Goal: Task Accomplishment & Management: Use online tool/utility

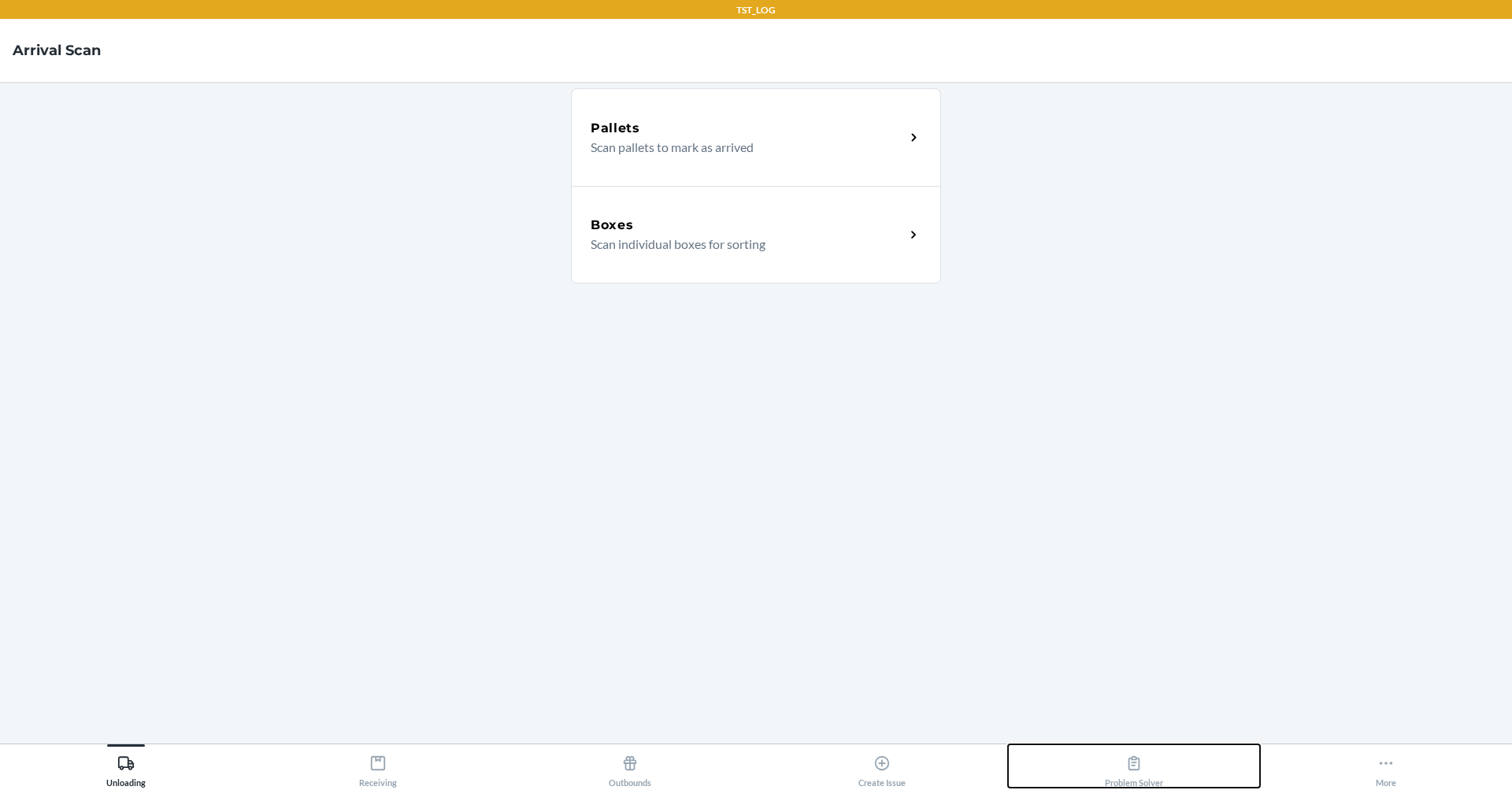
click at [1126, 767] on icon at bounding box center [1134, 763] width 18 height 18
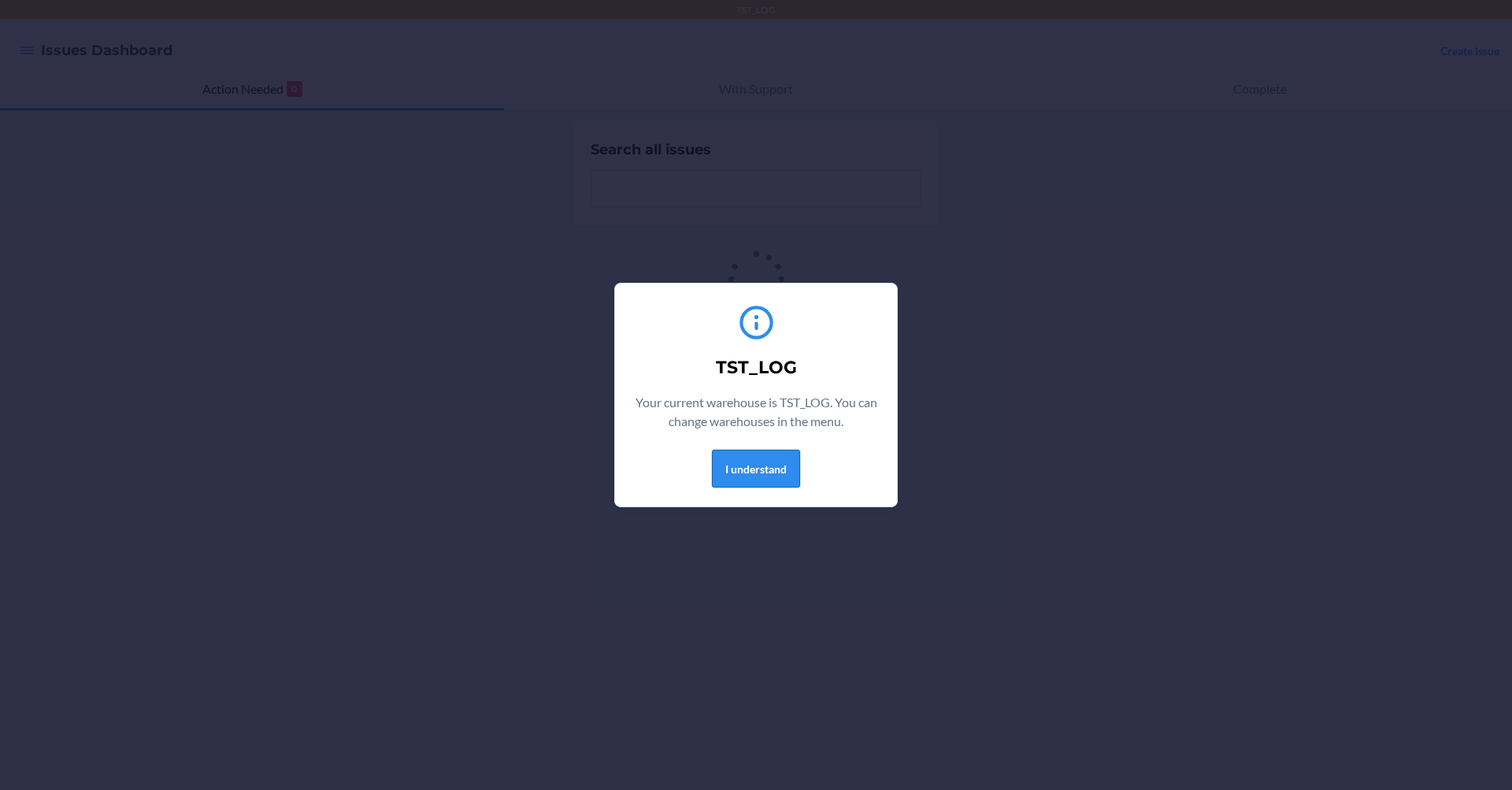
click at [755, 475] on button "I understand" at bounding box center [756, 469] width 88 height 37
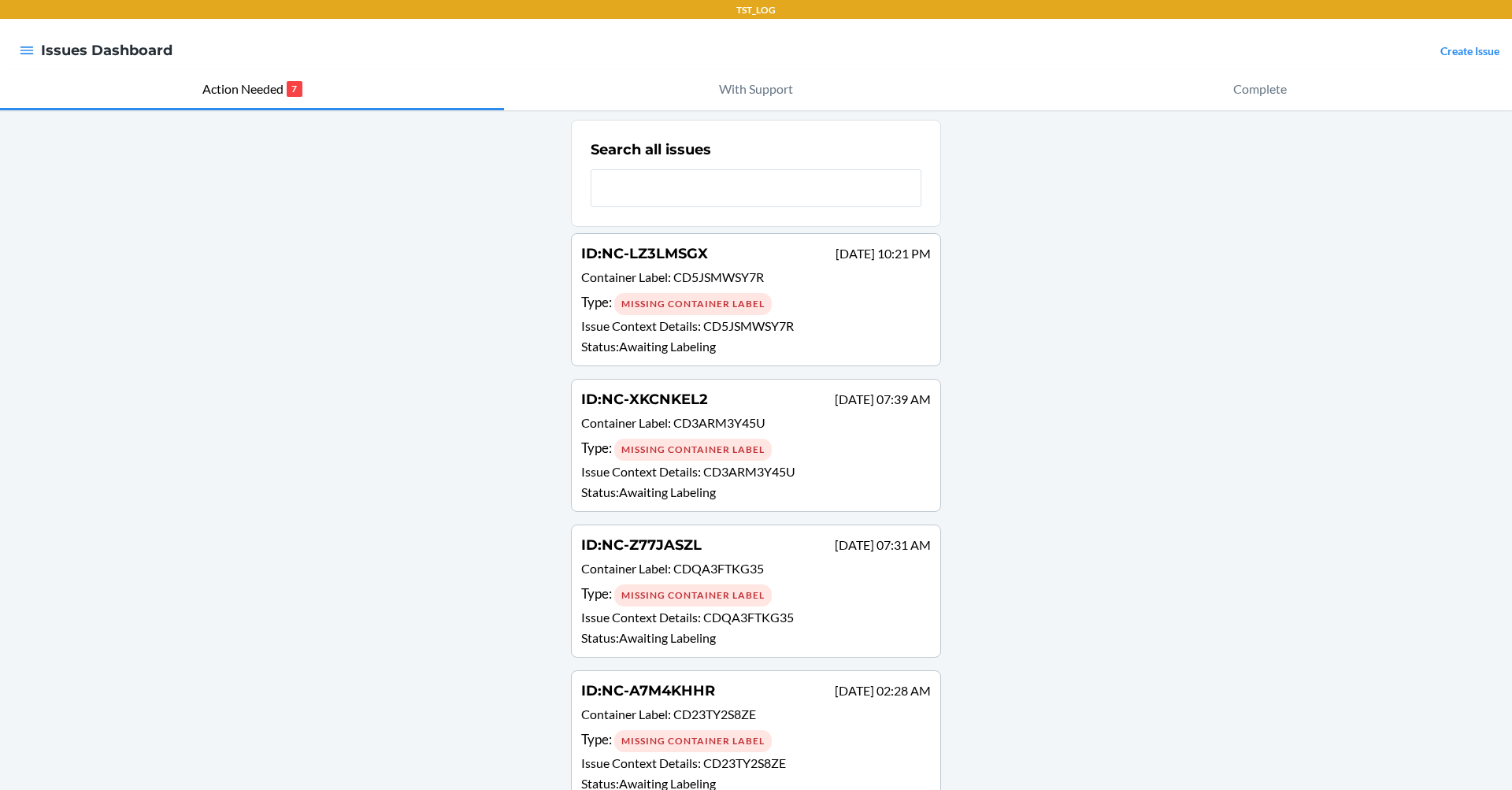
click at [26, 62] on div at bounding box center [27, 50] width 28 height 33
click at [26, 49] on icon "button" at bounding box center [27, 50] width 16 height 16
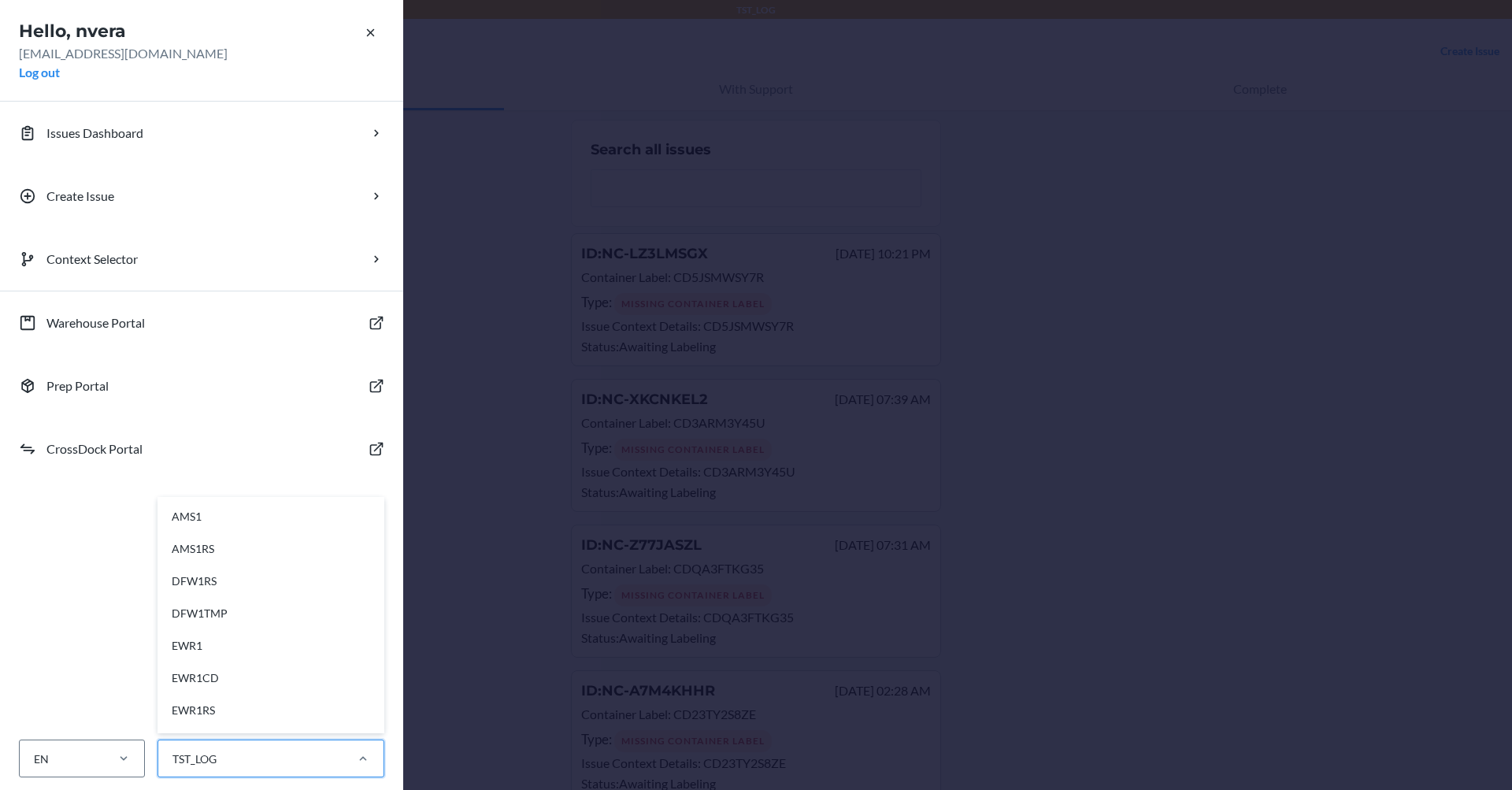
click at [312, 775] on div "TST_LOG" at bounding box center [270, 759] width 227 height 37
click at [173, 767] on input "option AMS1 focused, 1 of 44. 44 results available. Use Up and Down to choose o…" at bounding box center [172, 759] width 2 height 17
click at [265, 514] on div "ORD13P" at bounding box center [275, 513] width 211 height 32
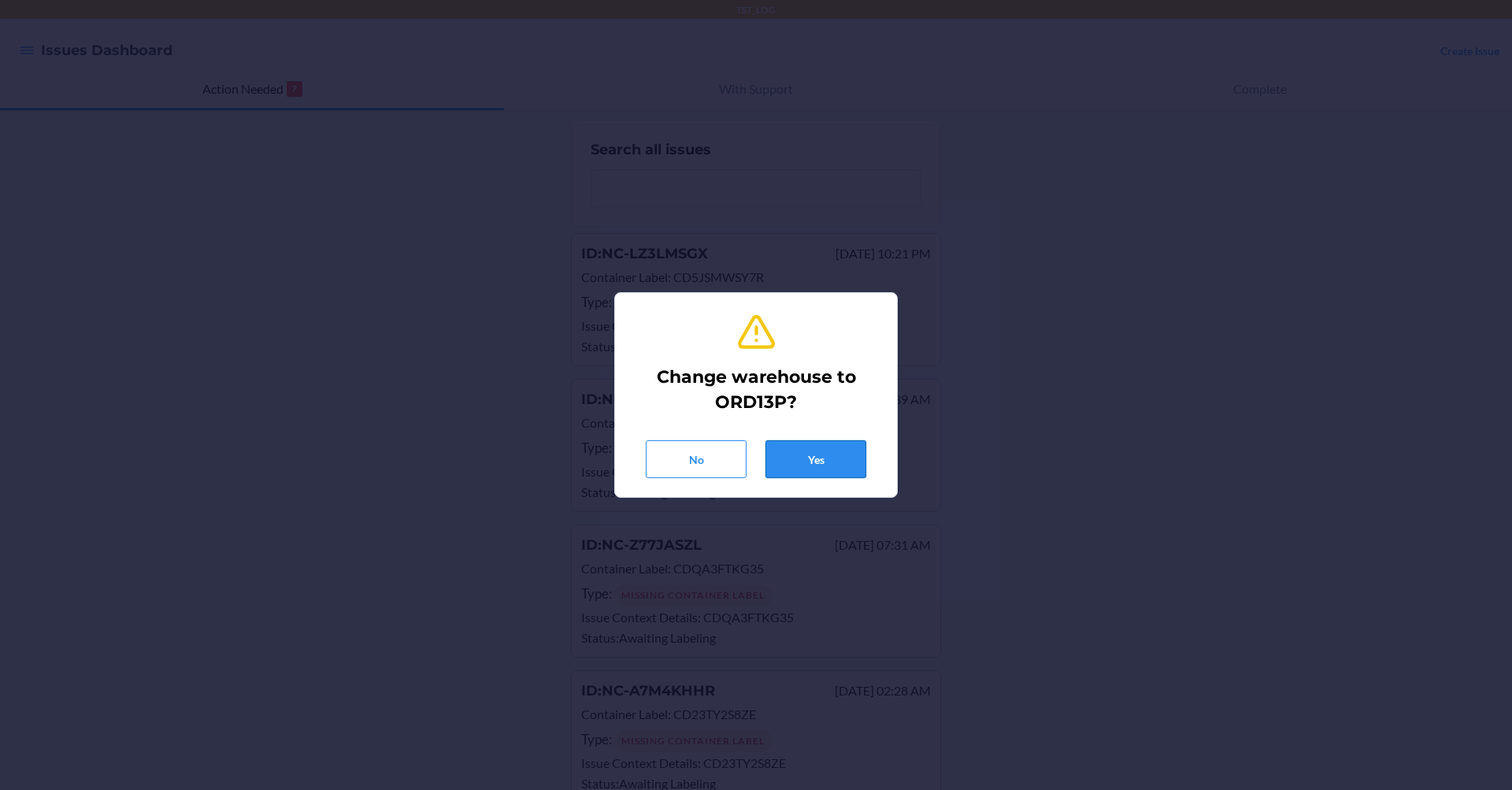
click at [792, 457] on button "Yes" at bounding box center [815, 459] width 101 height 37
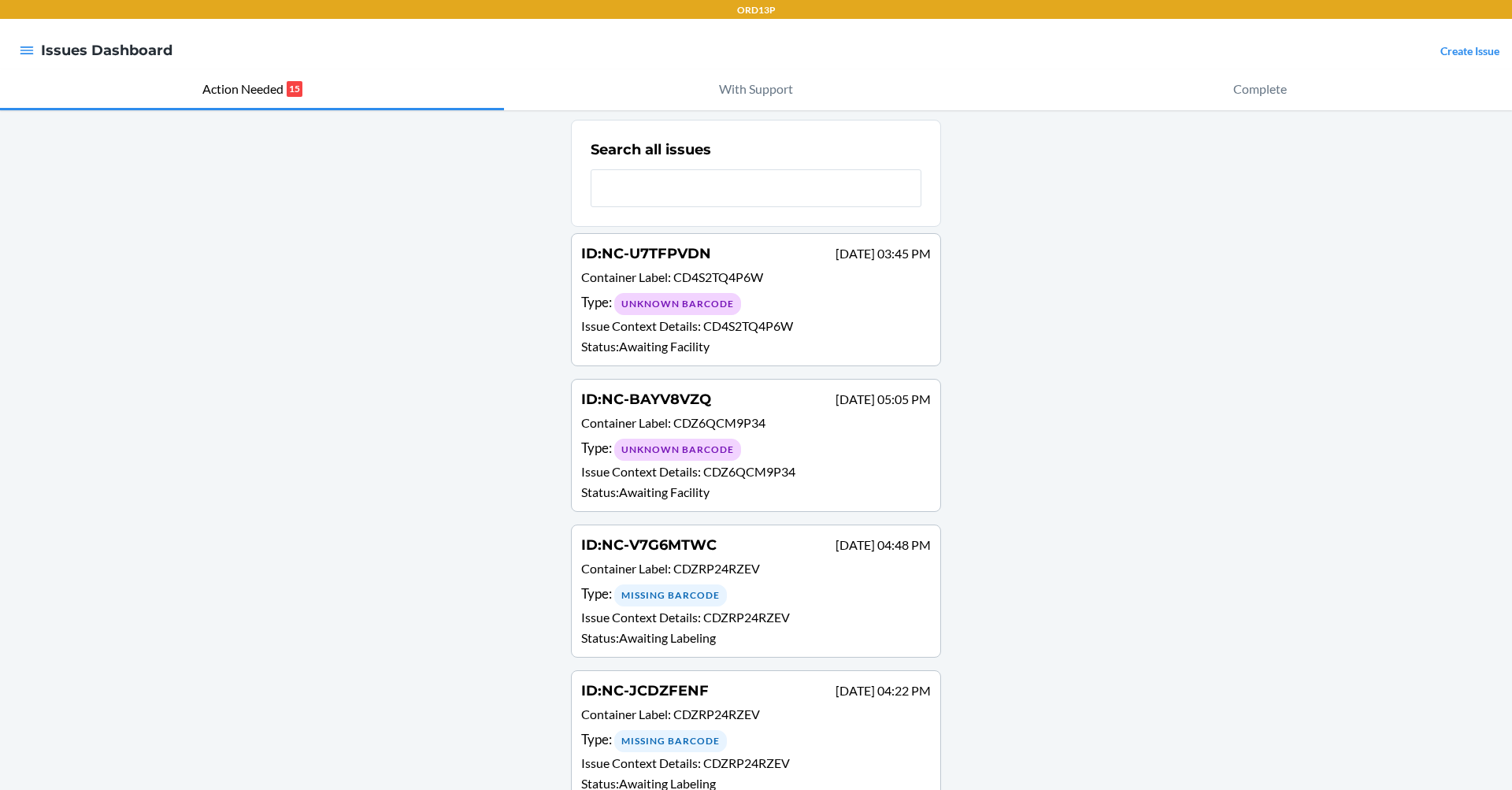
click at [675, 298] on div "Unknown Barcode" at bounding box center [677, 304] width 127 height 22
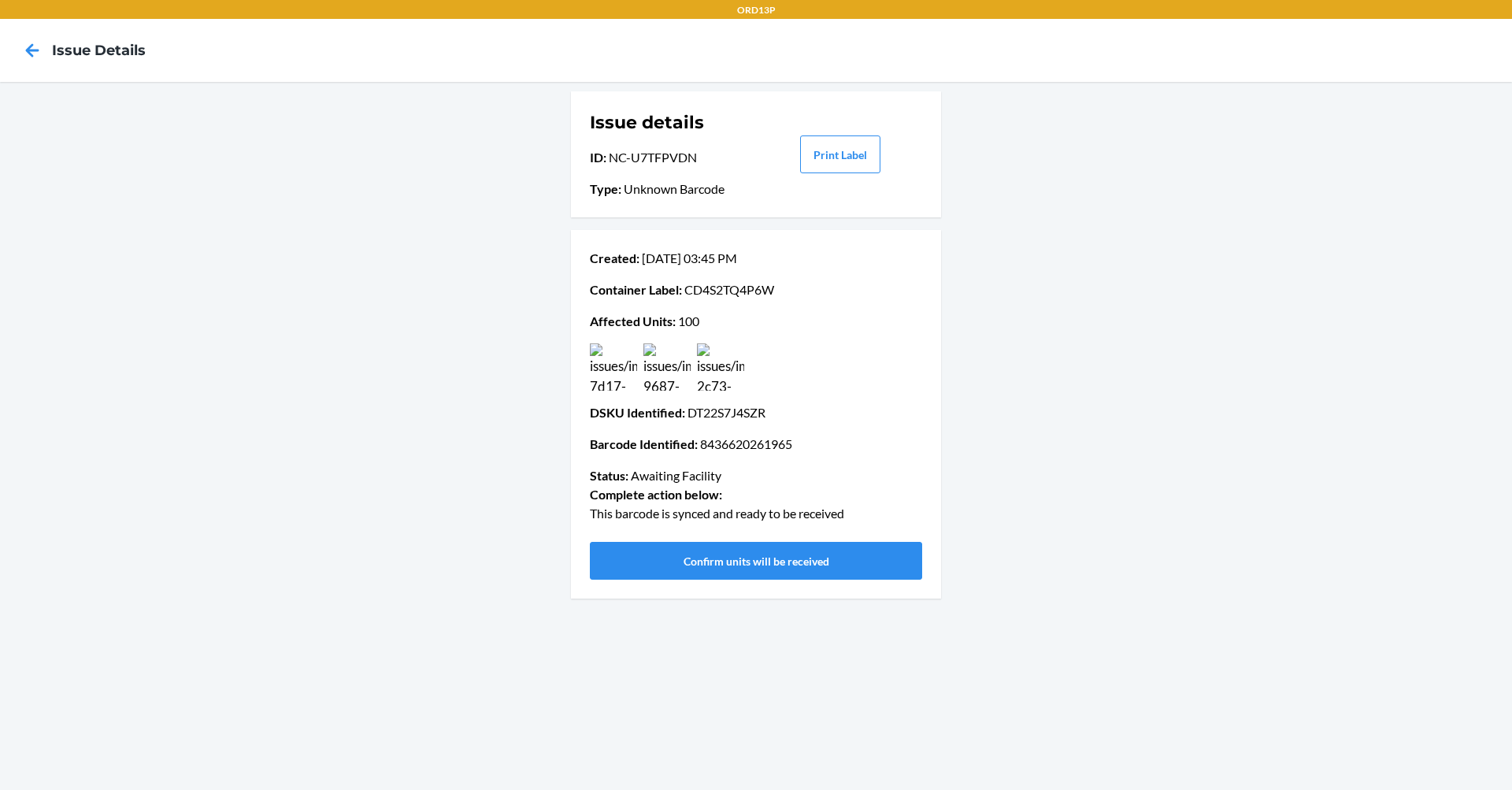
click at [700, 367] on img at bounding box center [720, 367] width 47 height 47
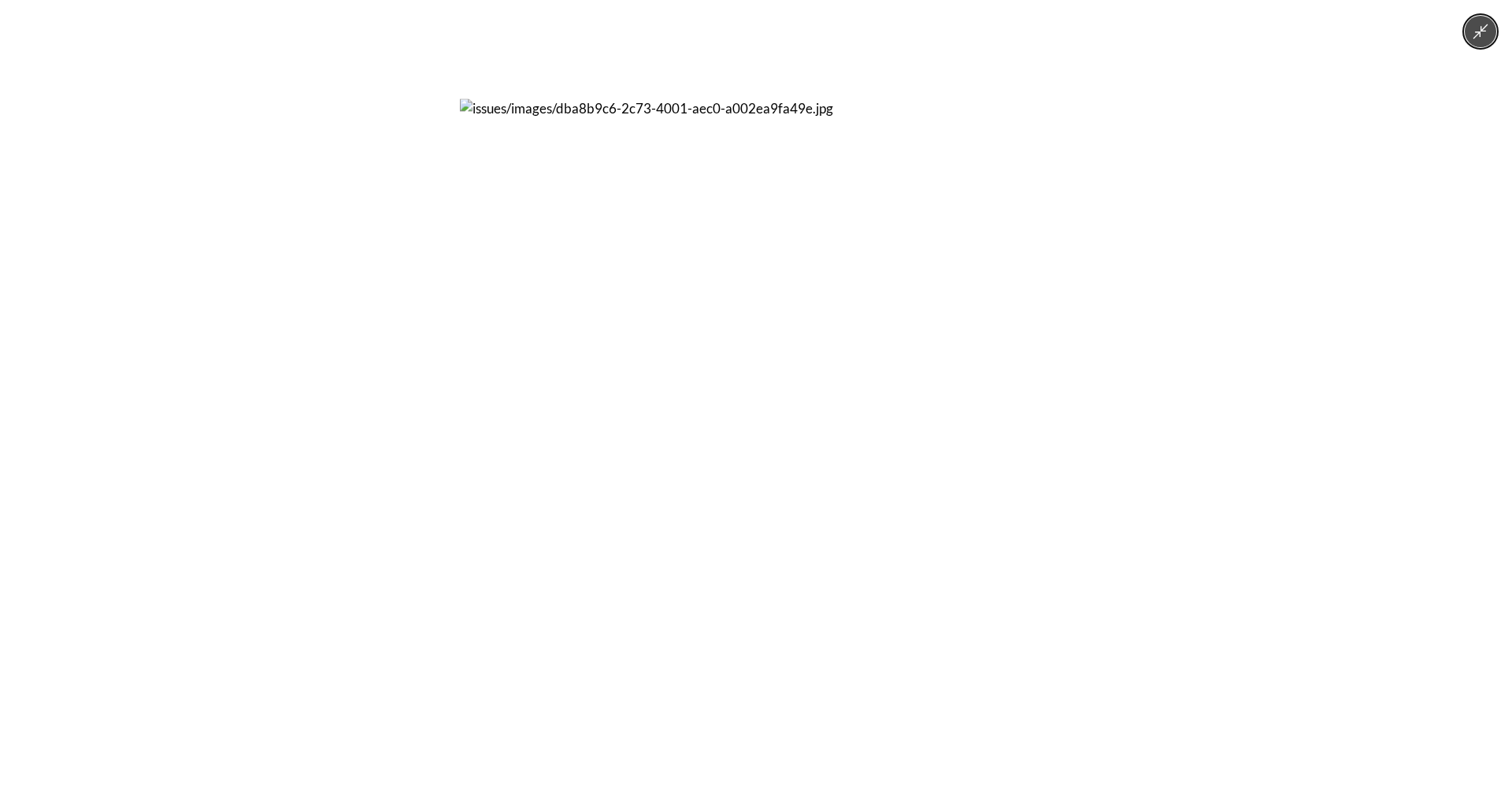
click at [1469, 29] on button "Minimize image" at bounding box center [1481, 31] width 31 height 31
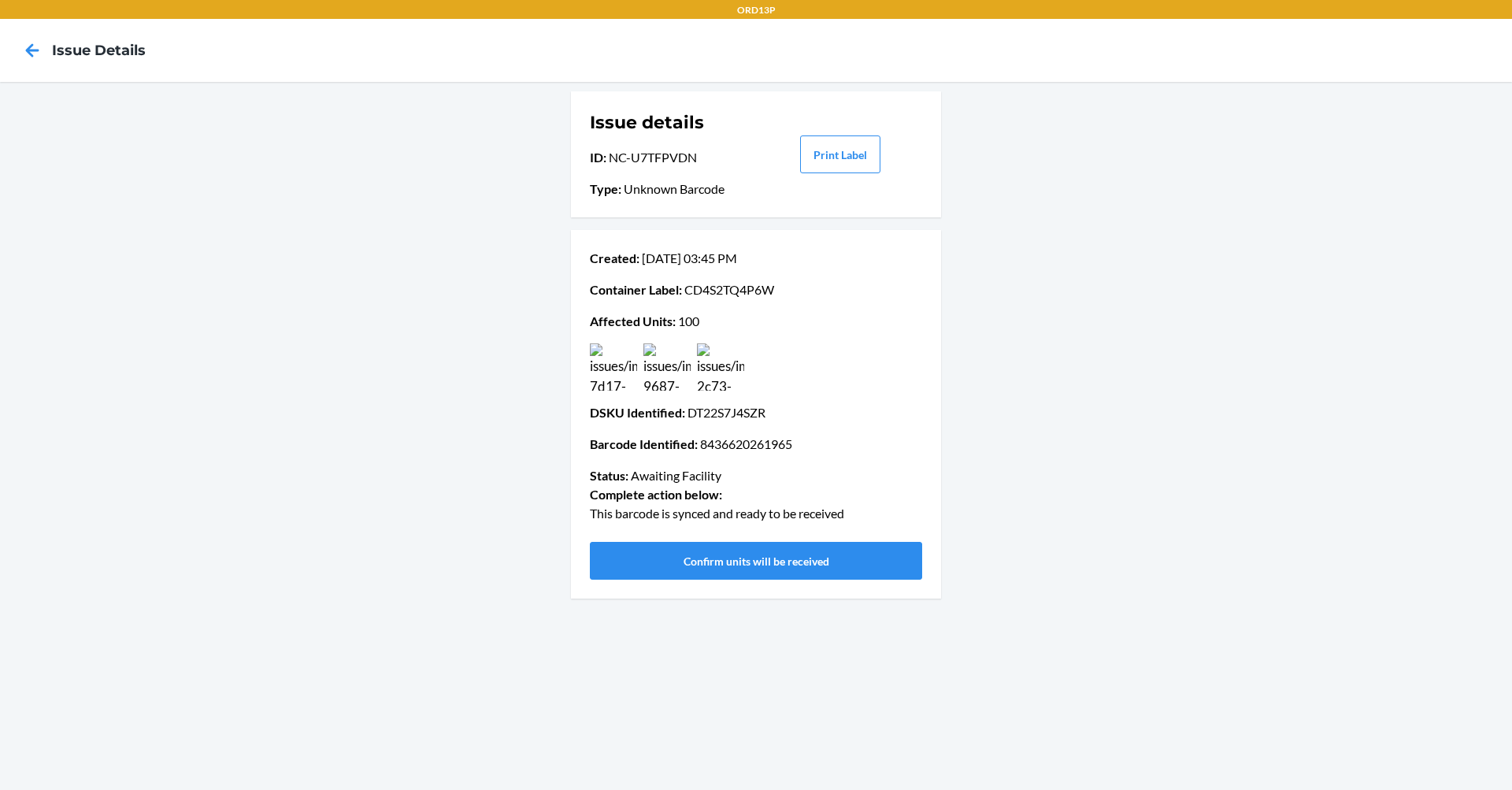
click at [618, 372] on img at bounding box center [613, 367] width 47 height 47
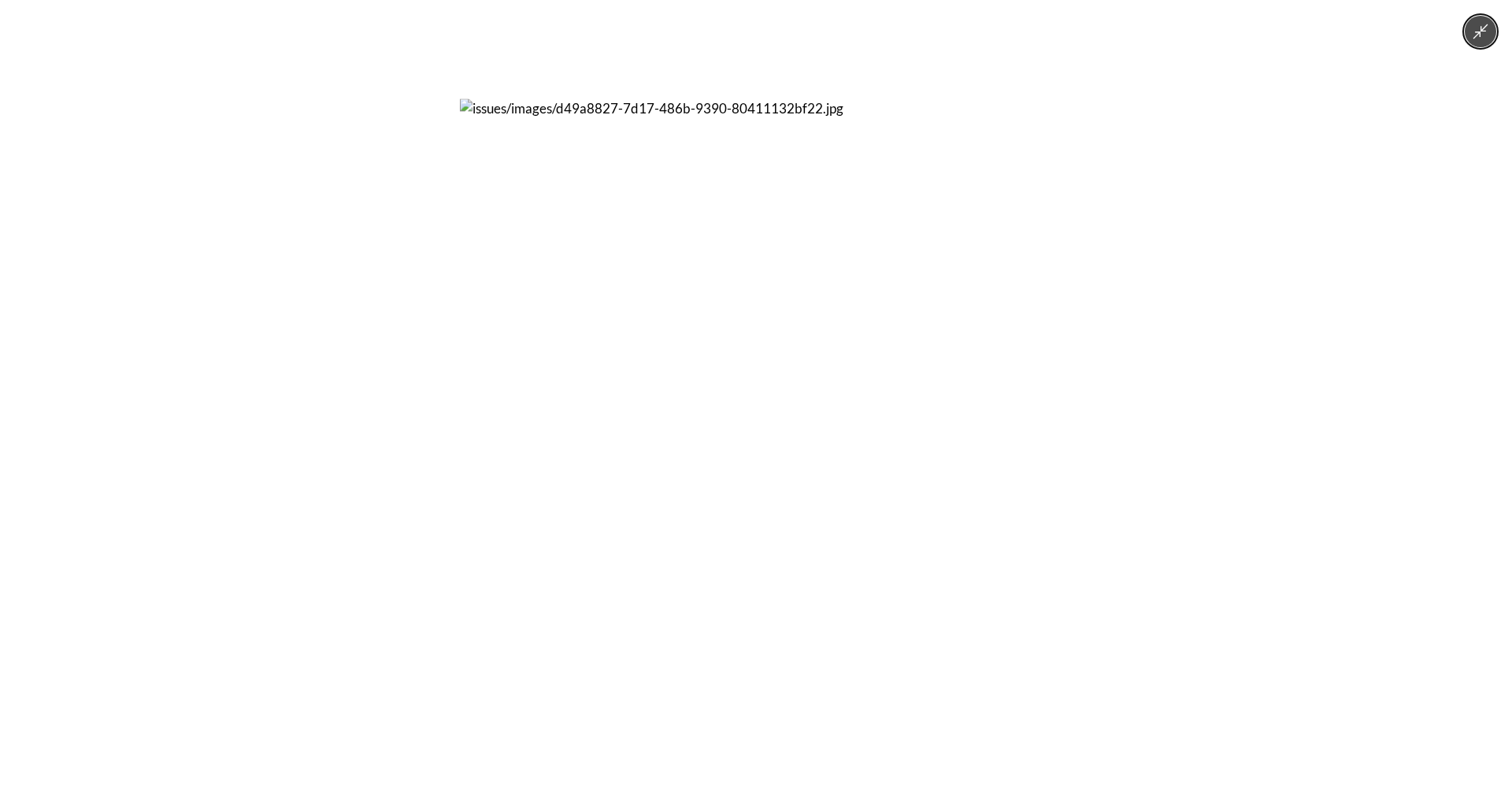
click at [1480, 41] on button "Minimize image" at bounding box center [1481, 31] width 31 height 31
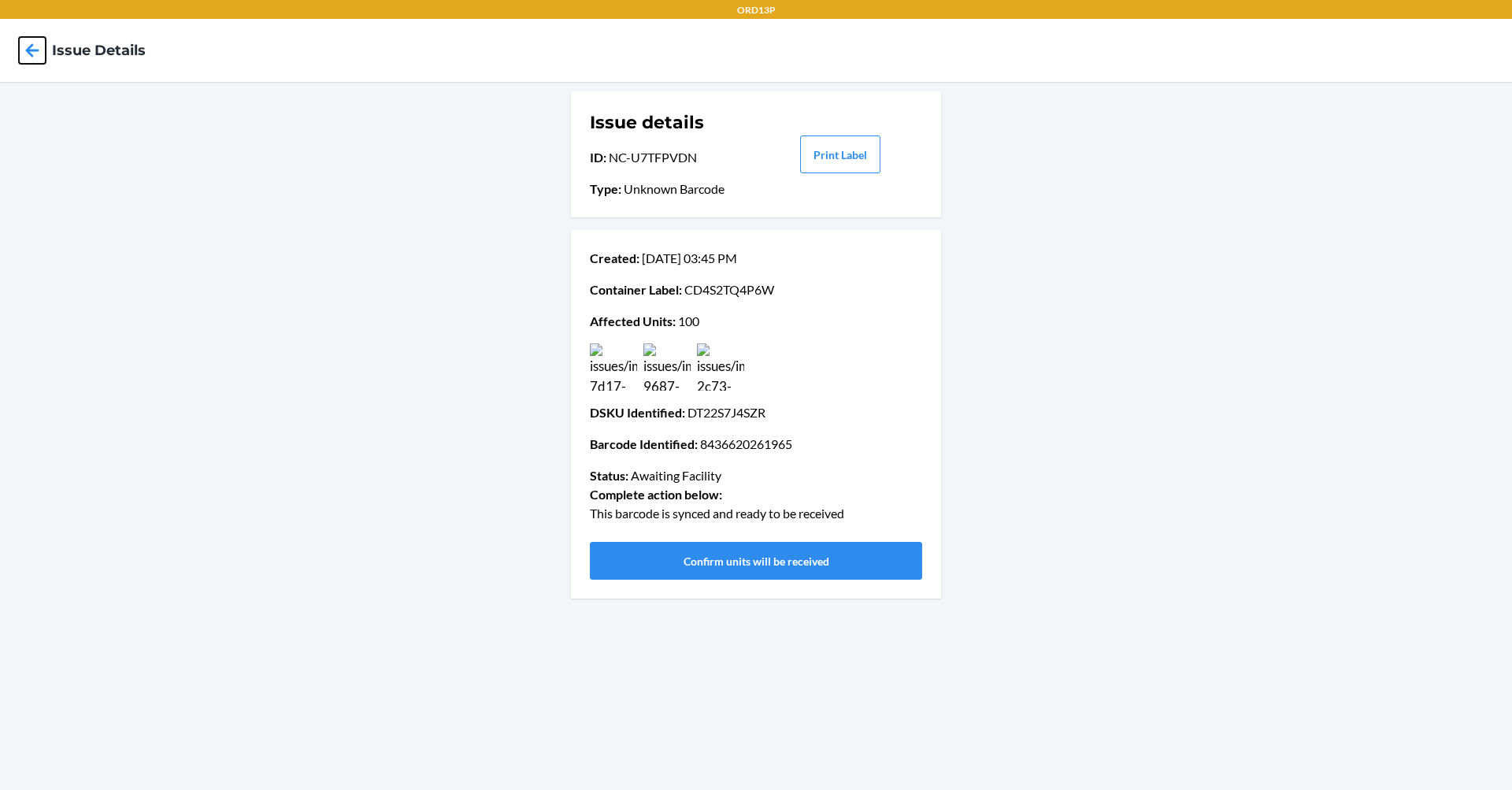
click at [33, 60] on icon at bounding box center [31, 50] width 27 height 27
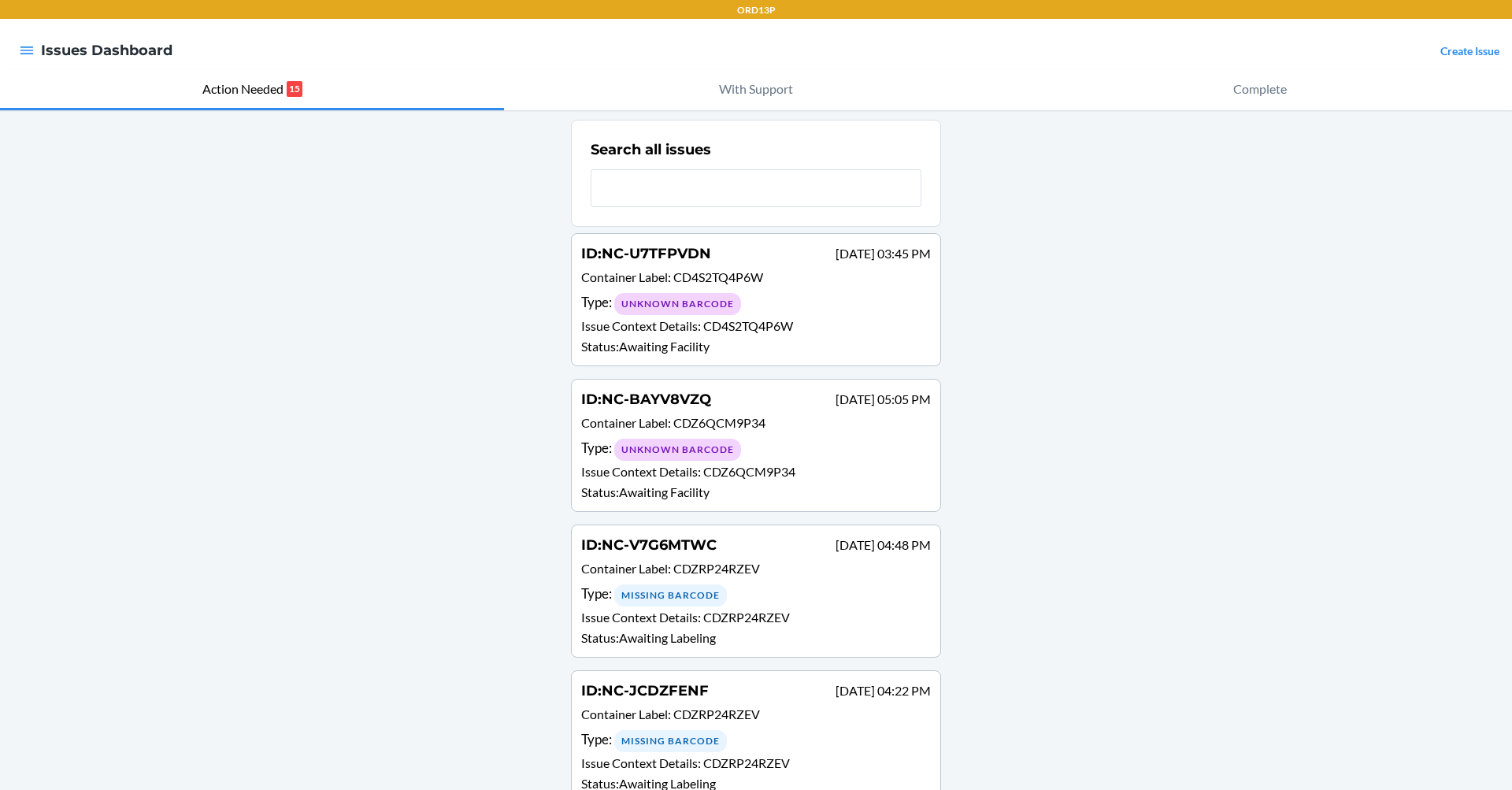
click at [819, 470] on p "Issue Context Details : CDZ6QCM9P34" at bounding box center [756, 471] width 350 height 19
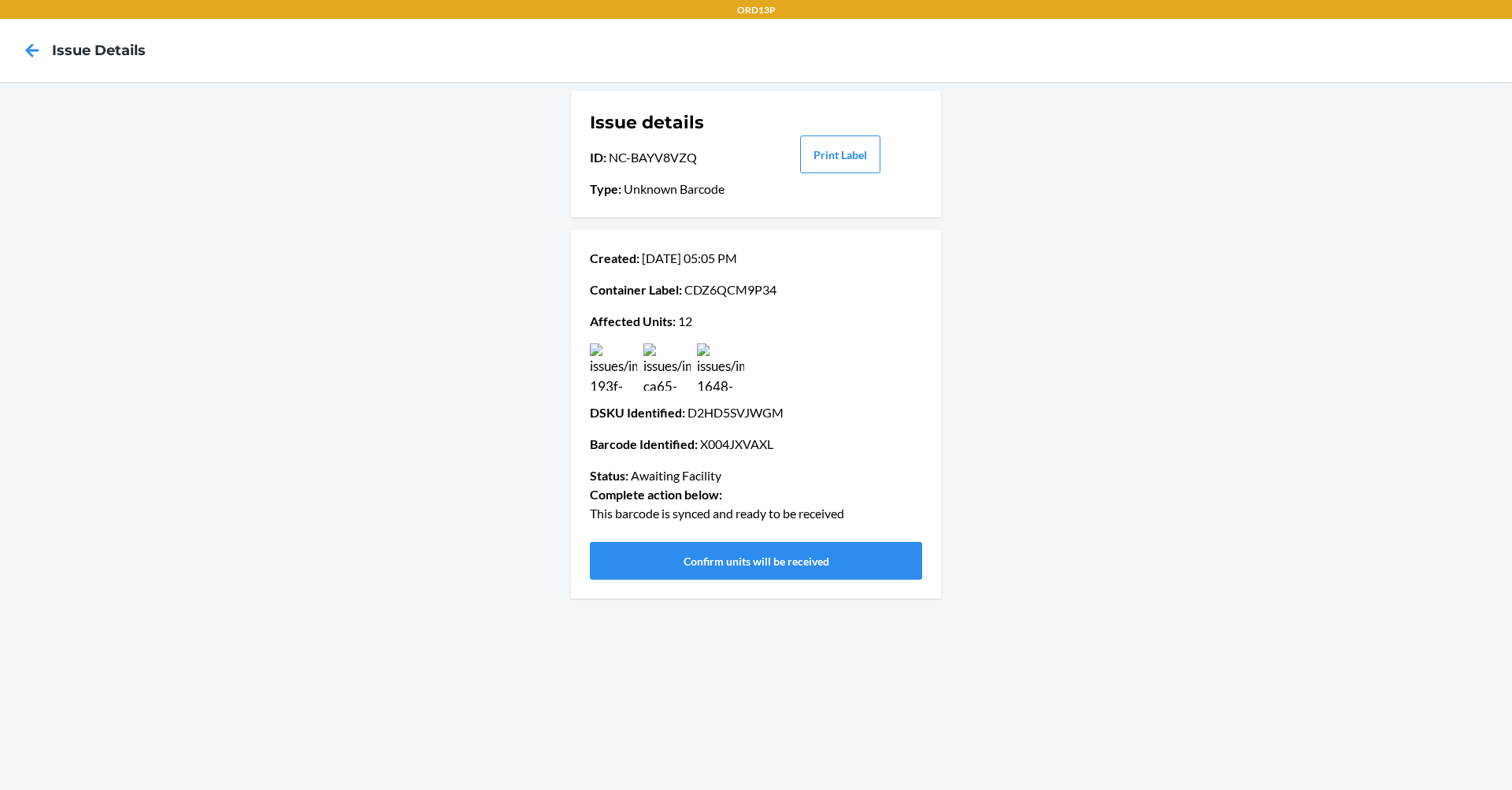
click at [614, 370] on img at bounding box center [613, 367] width 47 height 47
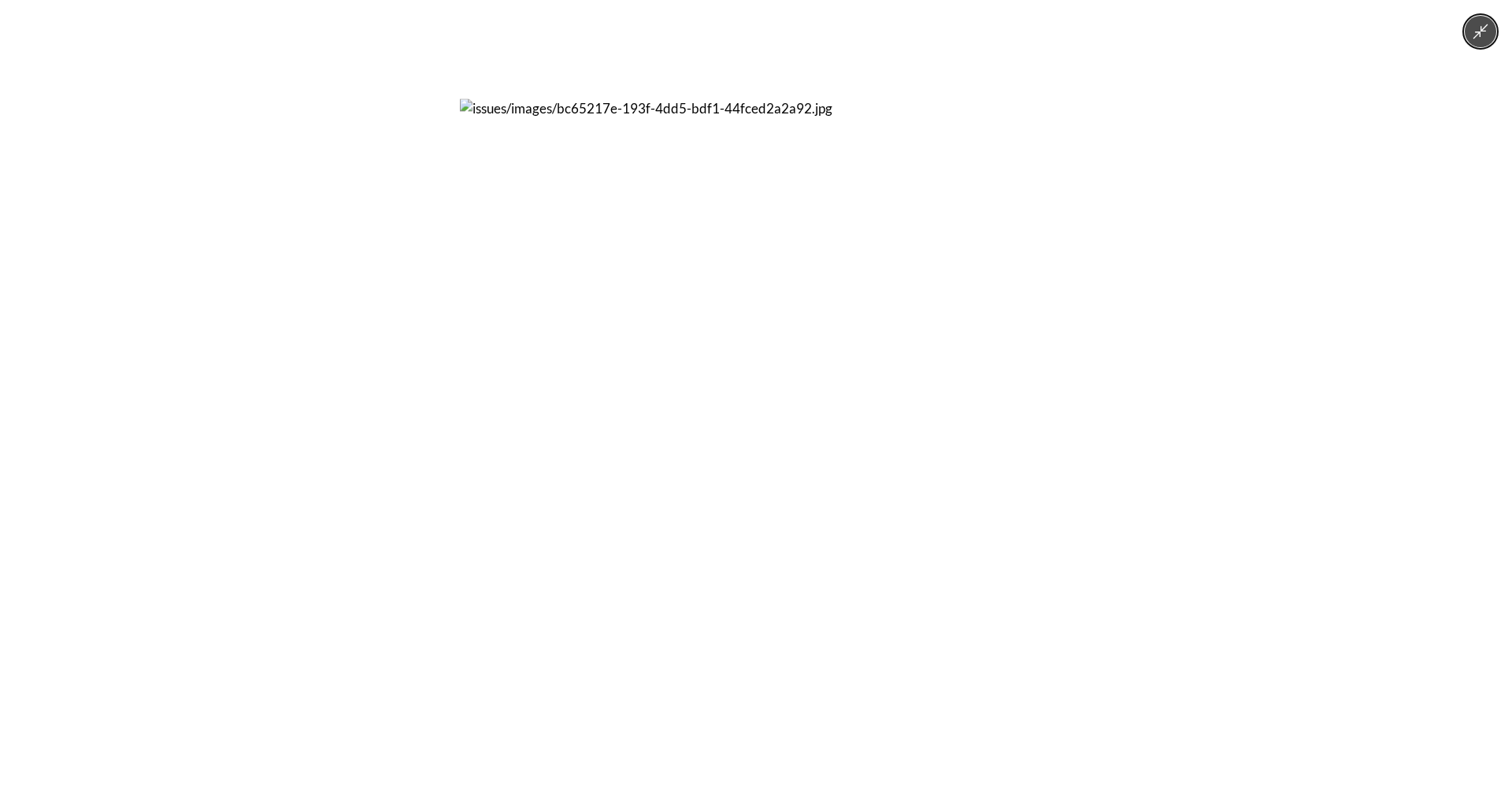
click at [1471, 30] on button "Minimize image" at bounding box center [1481, 31] width 31 height 31
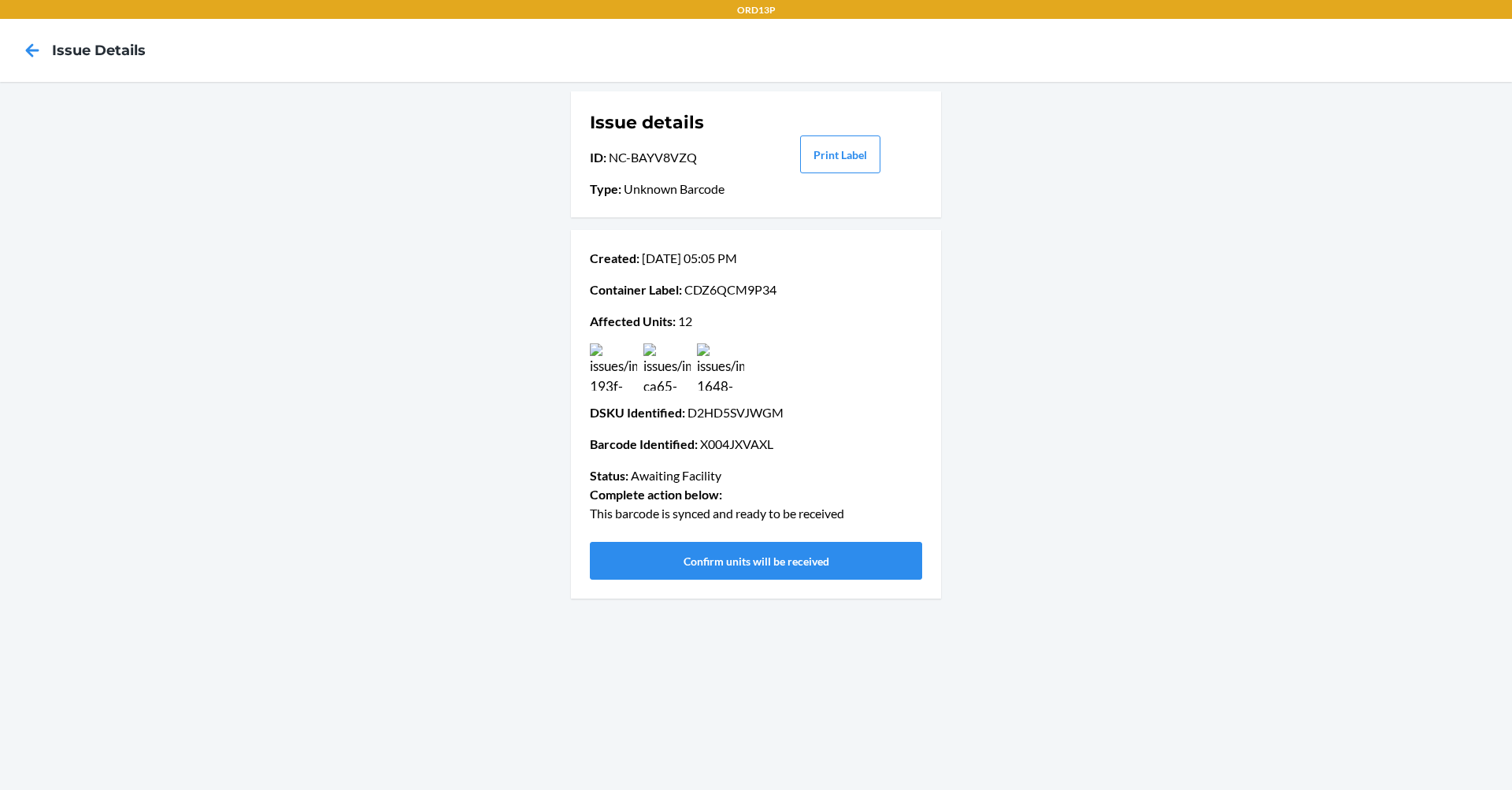
click at [667, 370] on img at bounding box center [667, 367] width 47 height 47
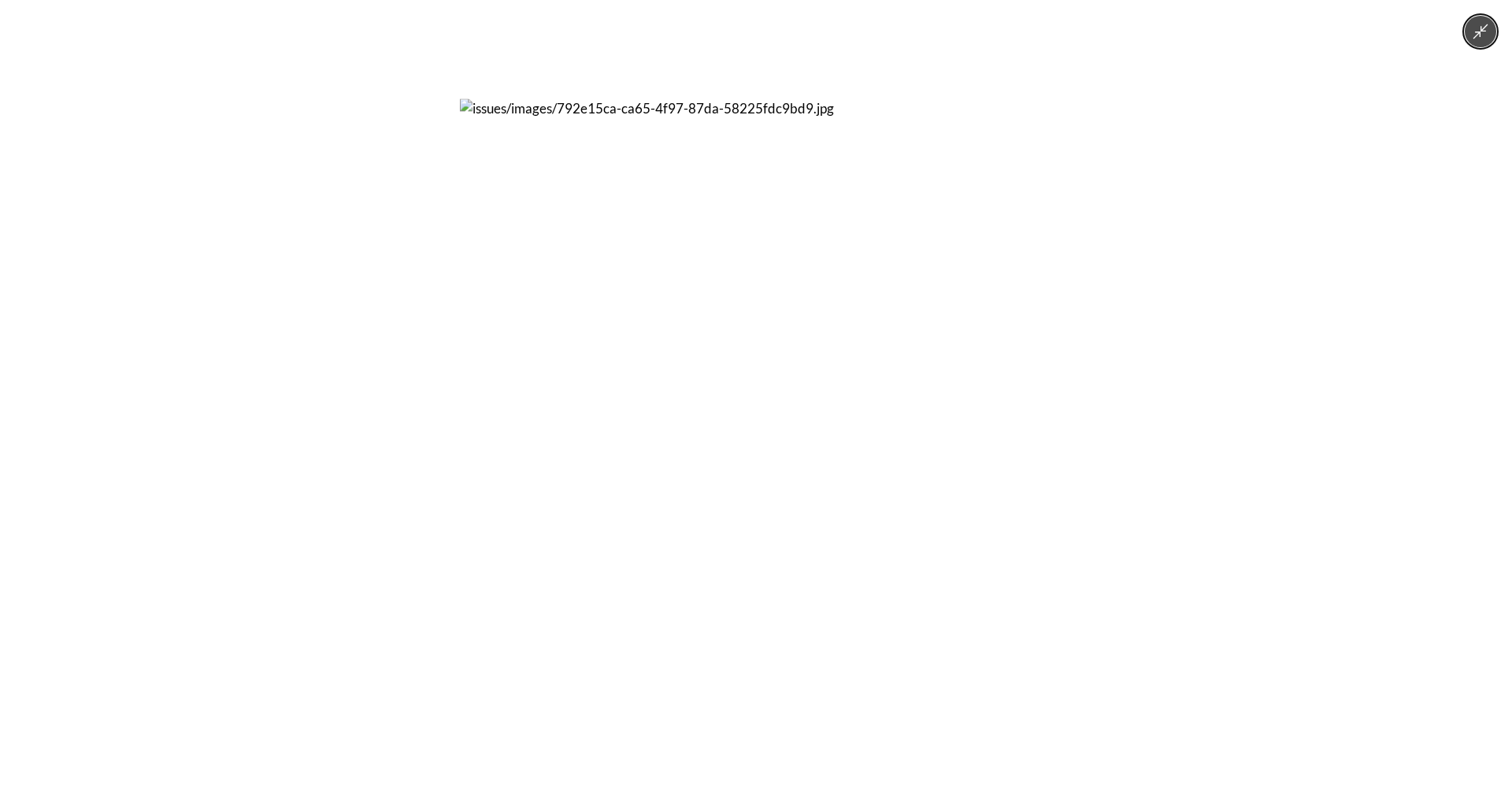
click at [1480, 40] on button "Minimize image" at bounding box center [1481, 31] width 31 height 31
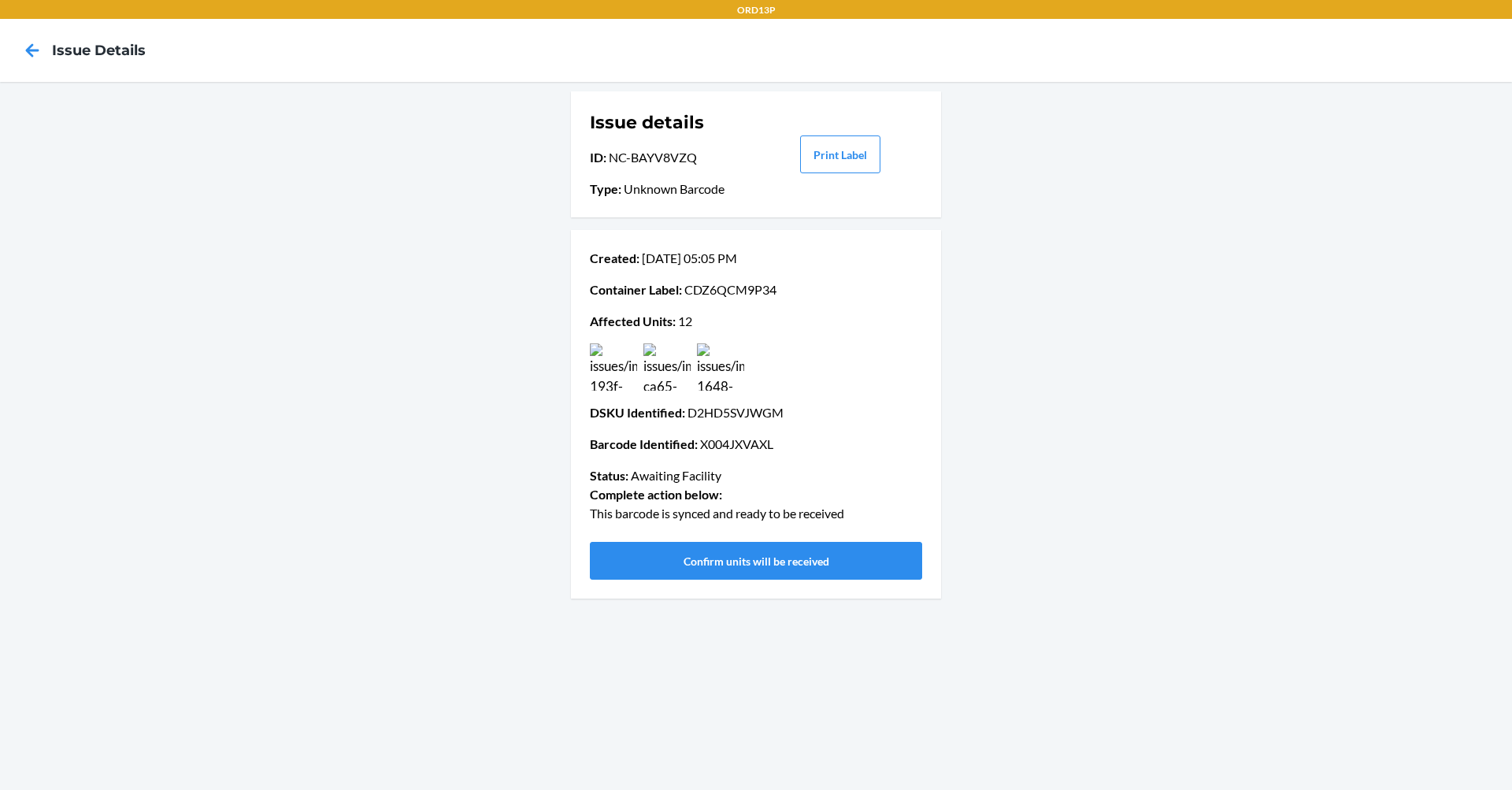
click at [733, 375] on img at bounding box center [720, 367] width 47 height 47
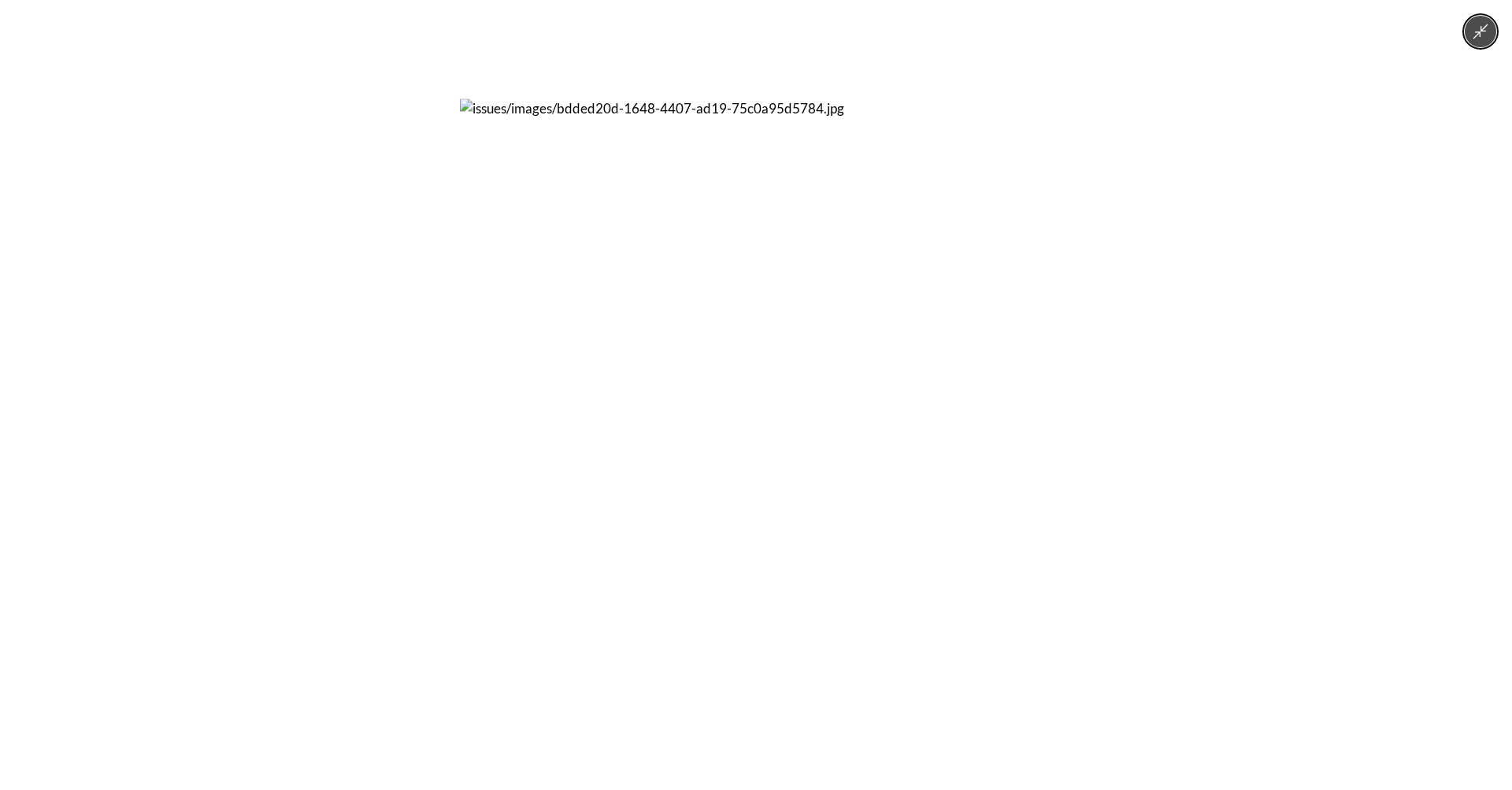
click at [1469, 31] on button "Minimize image" at bounding box center [1481, 31] width 31 height 31
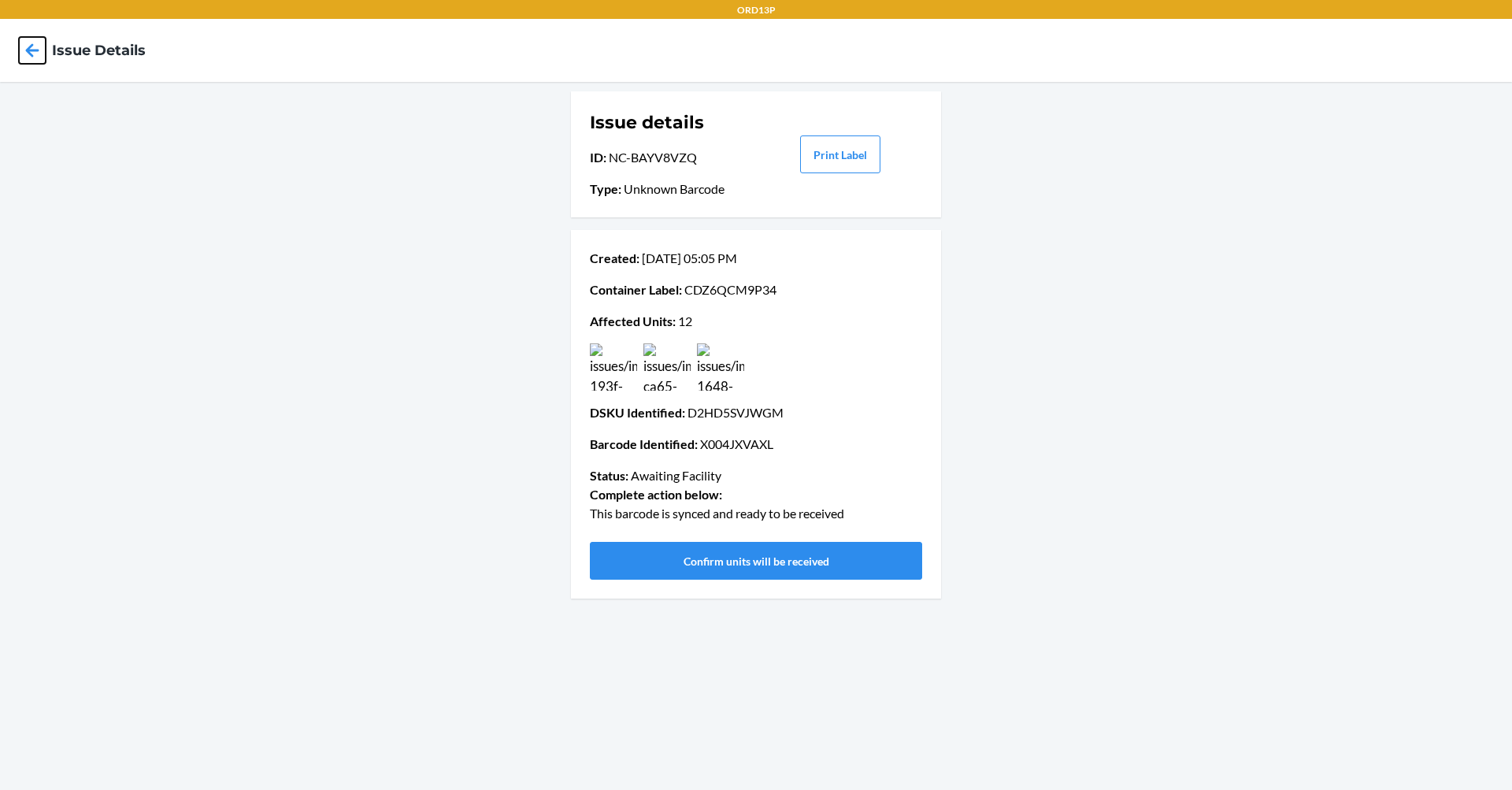
click at [24, 47] on icon at bounding box center [31, 50] width 27 height 27
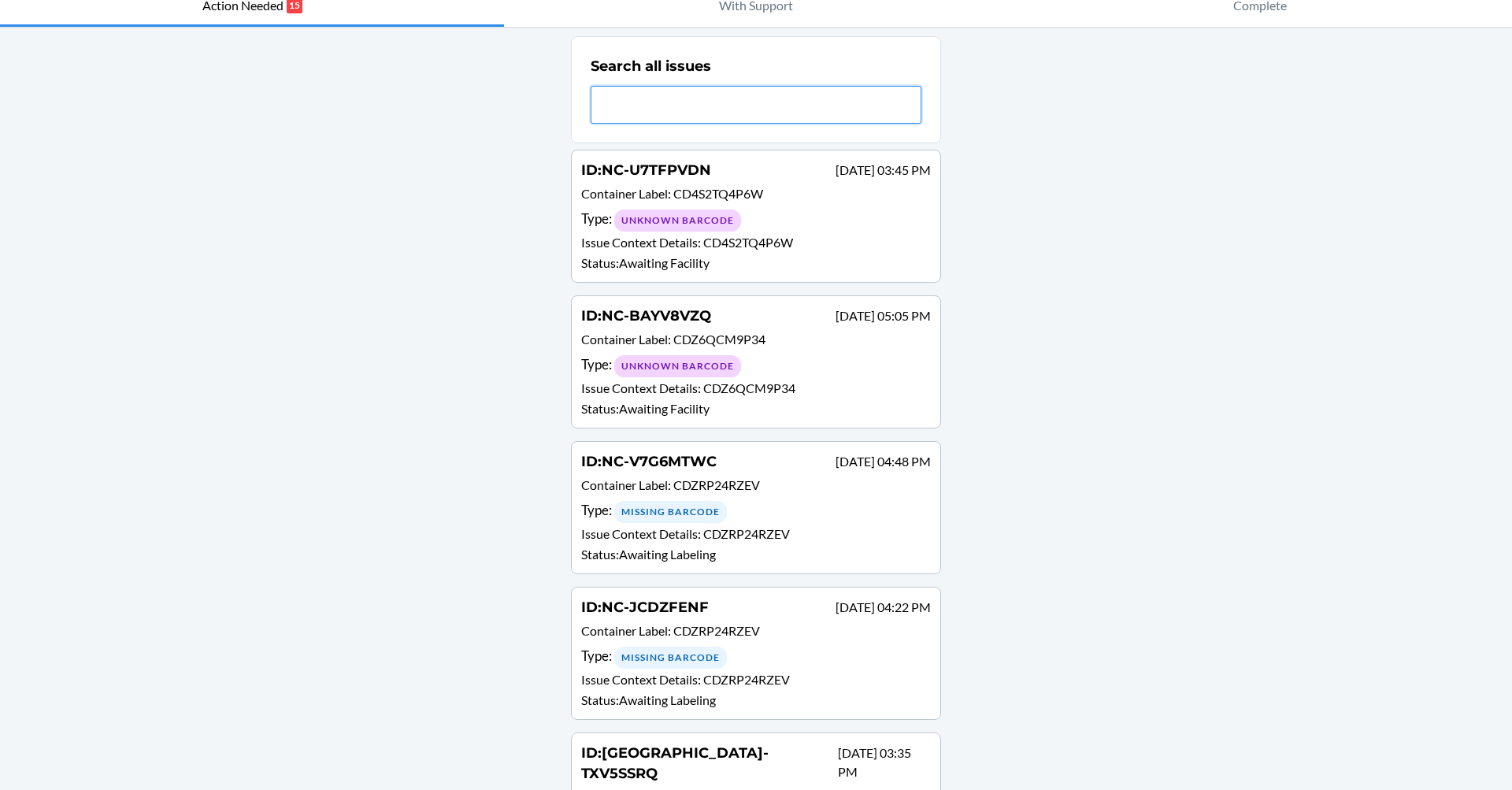
scroll to position [79, 0]
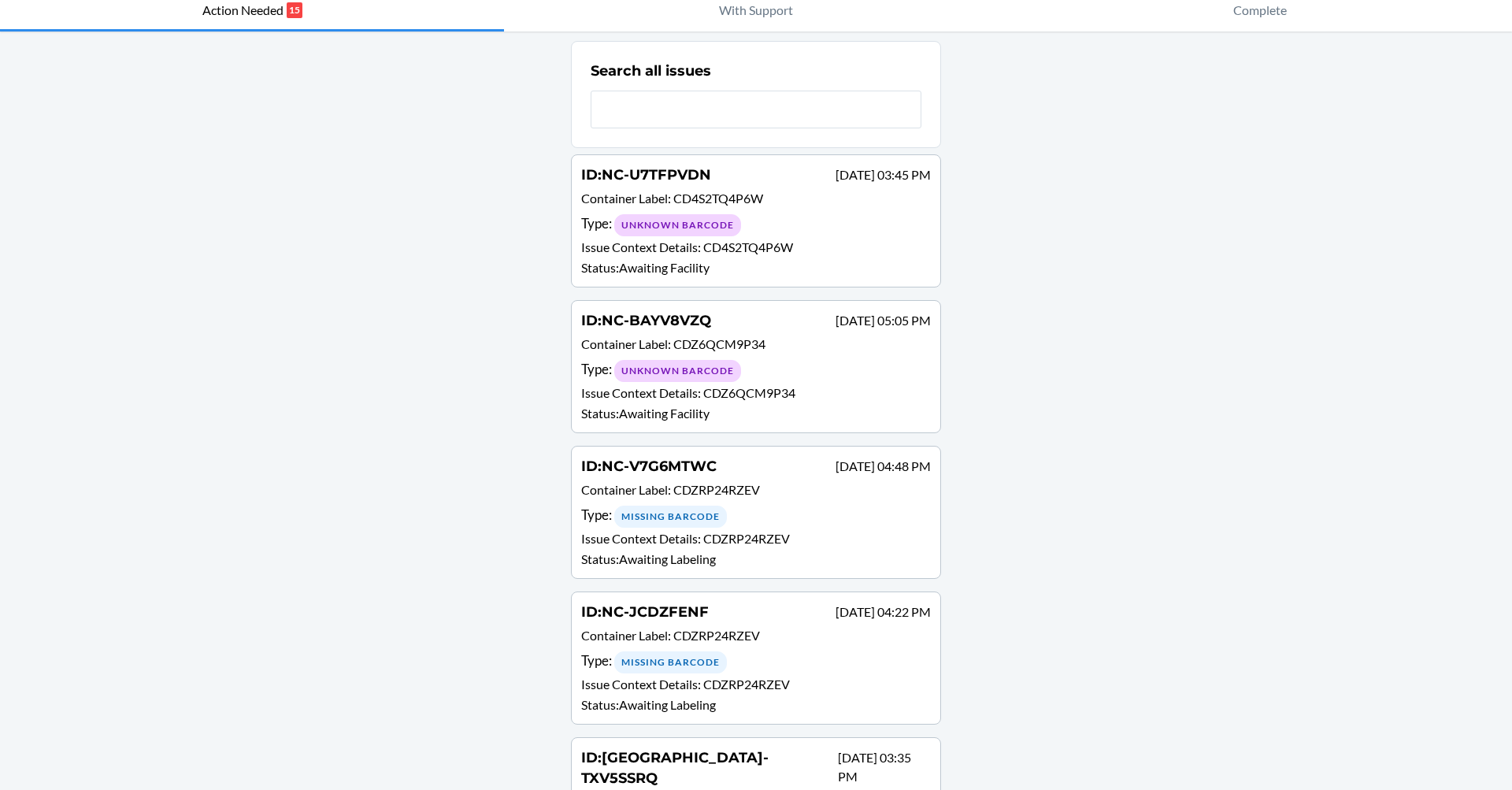
click at [676, 516] on div "Missing Barcode" at bounding box center [670, 517] width 113 height 22
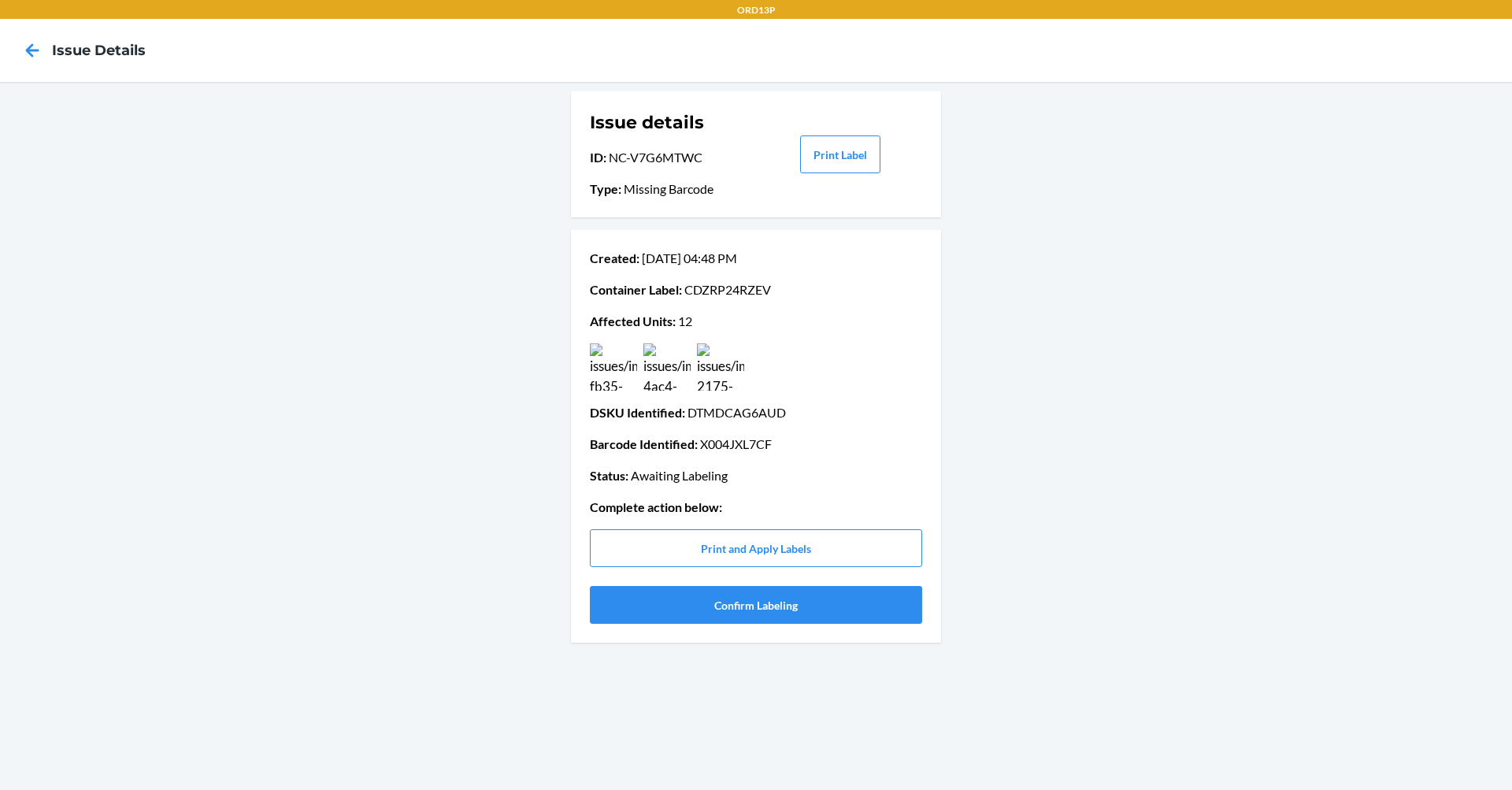
click at [656, 373] on img at bounding box center [667, 367] width 47 height 47
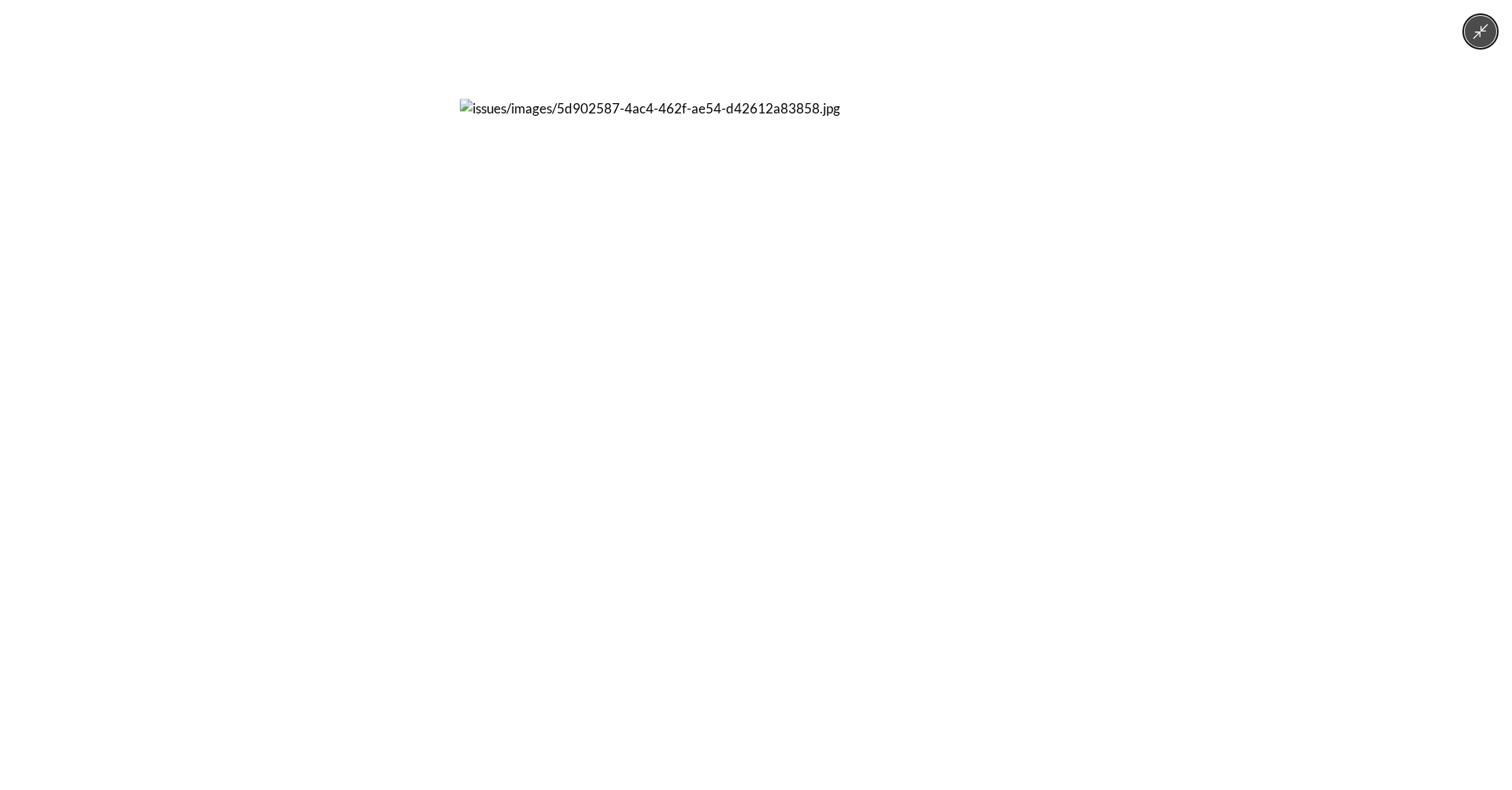
click at [1473, 36] on icon "Minimize image" at bounding box center [1481, 31] width 18 height 18
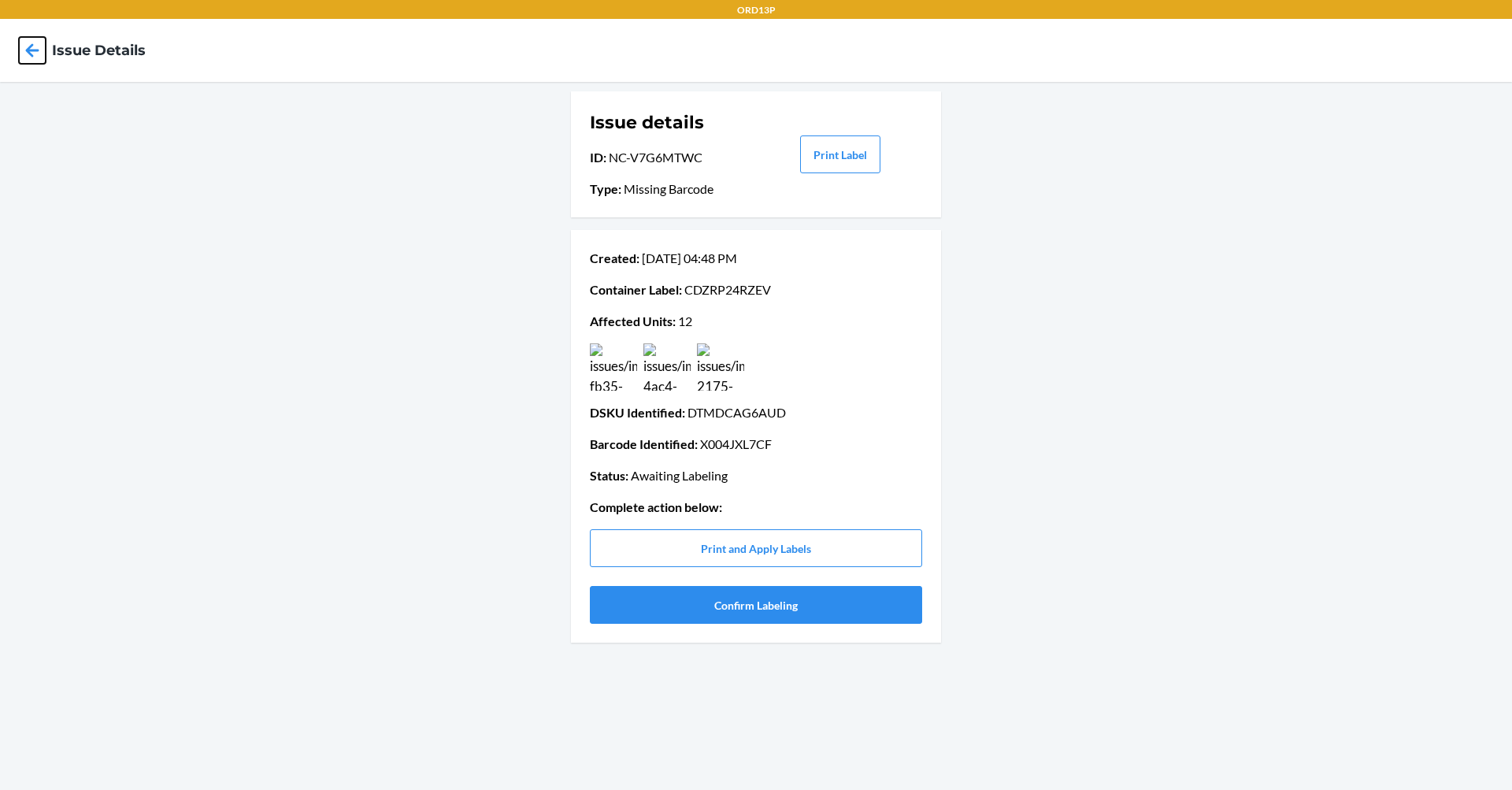
click at [28, 42] on icon at bounding box center [31, 50] width 27 height 27
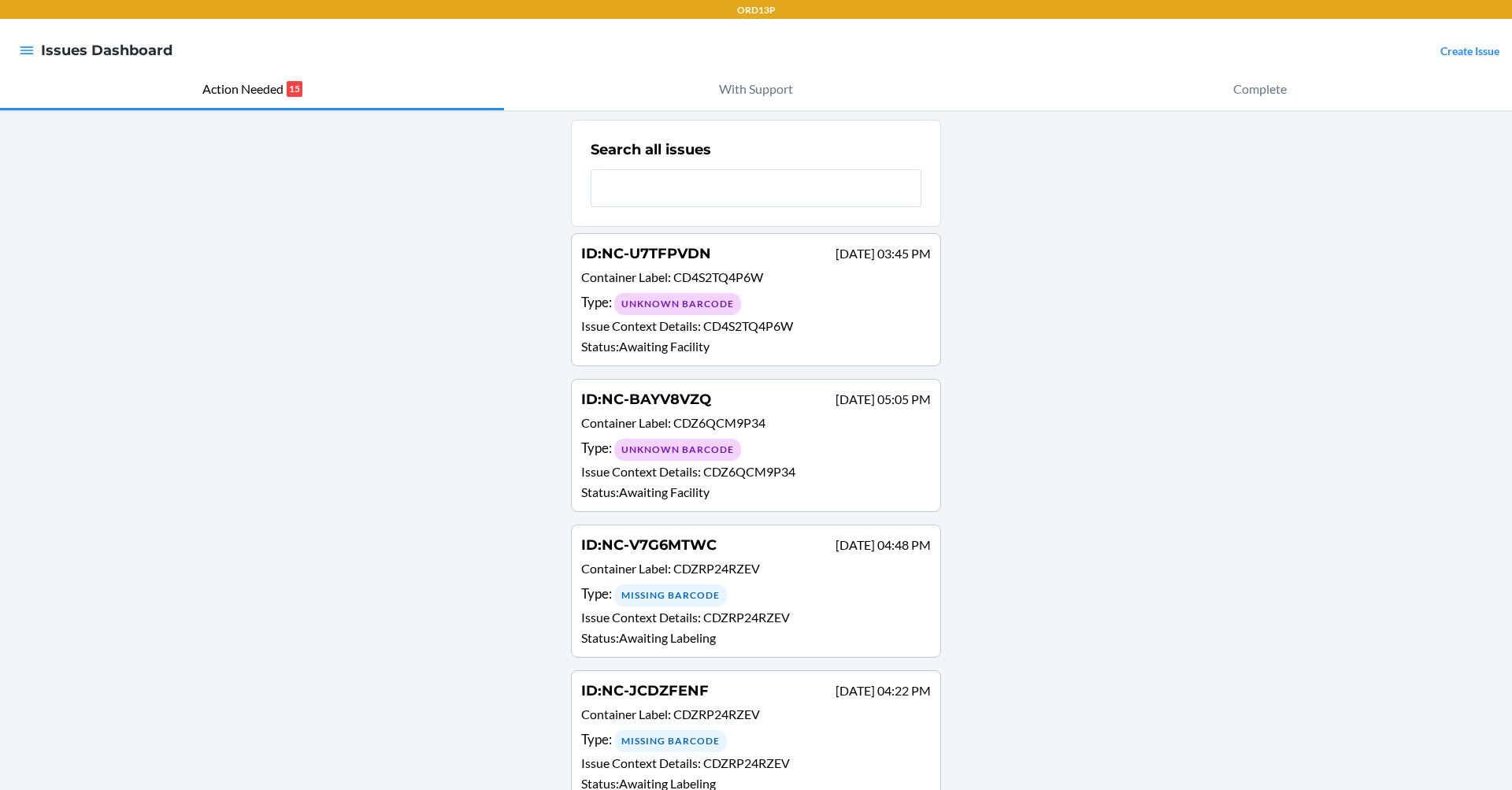
scroll to position [157, 0]
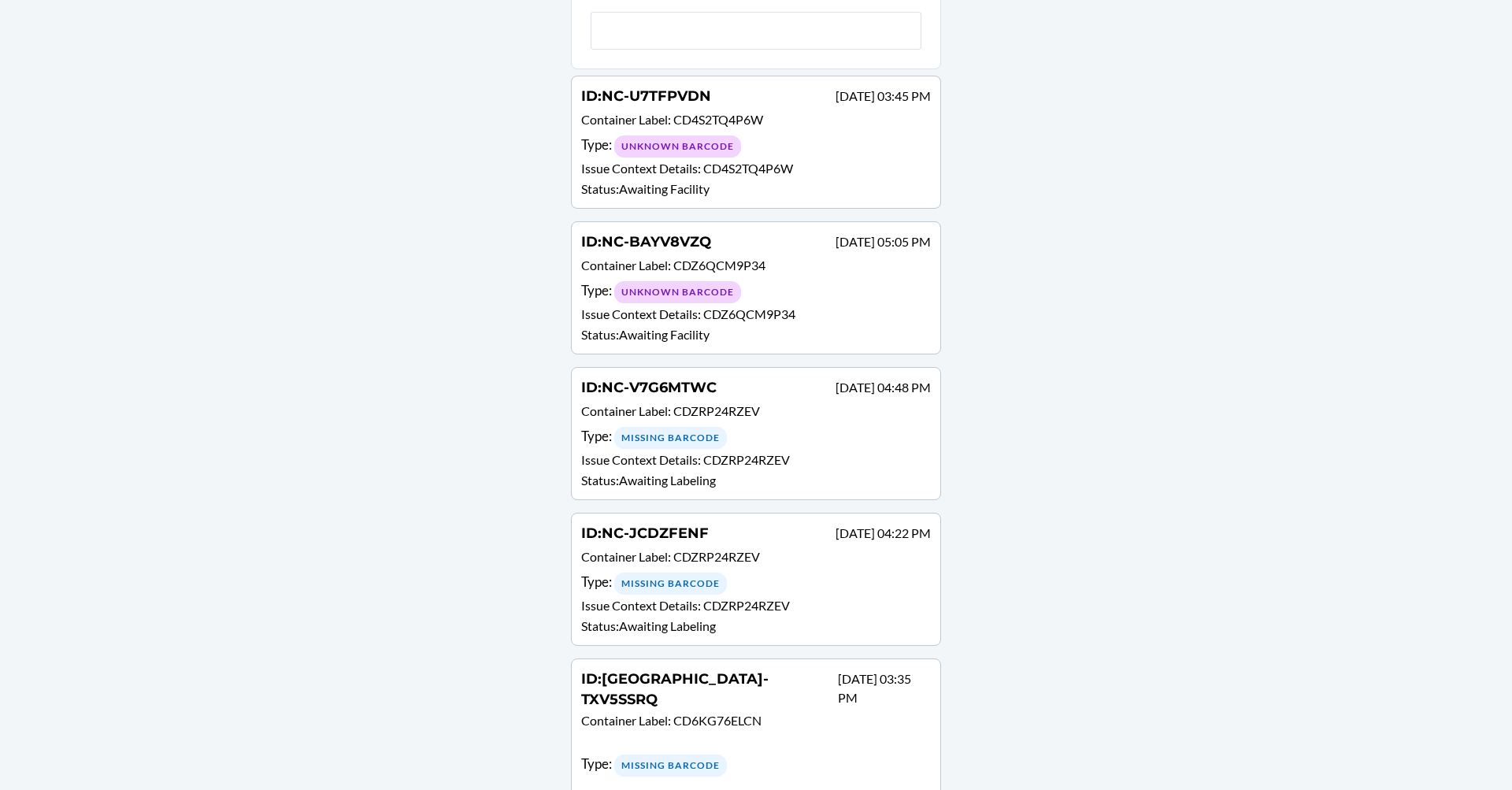
click at [677, 585] on div "Missing Barcode" at bounding box center [670, 584] width 113 height 22
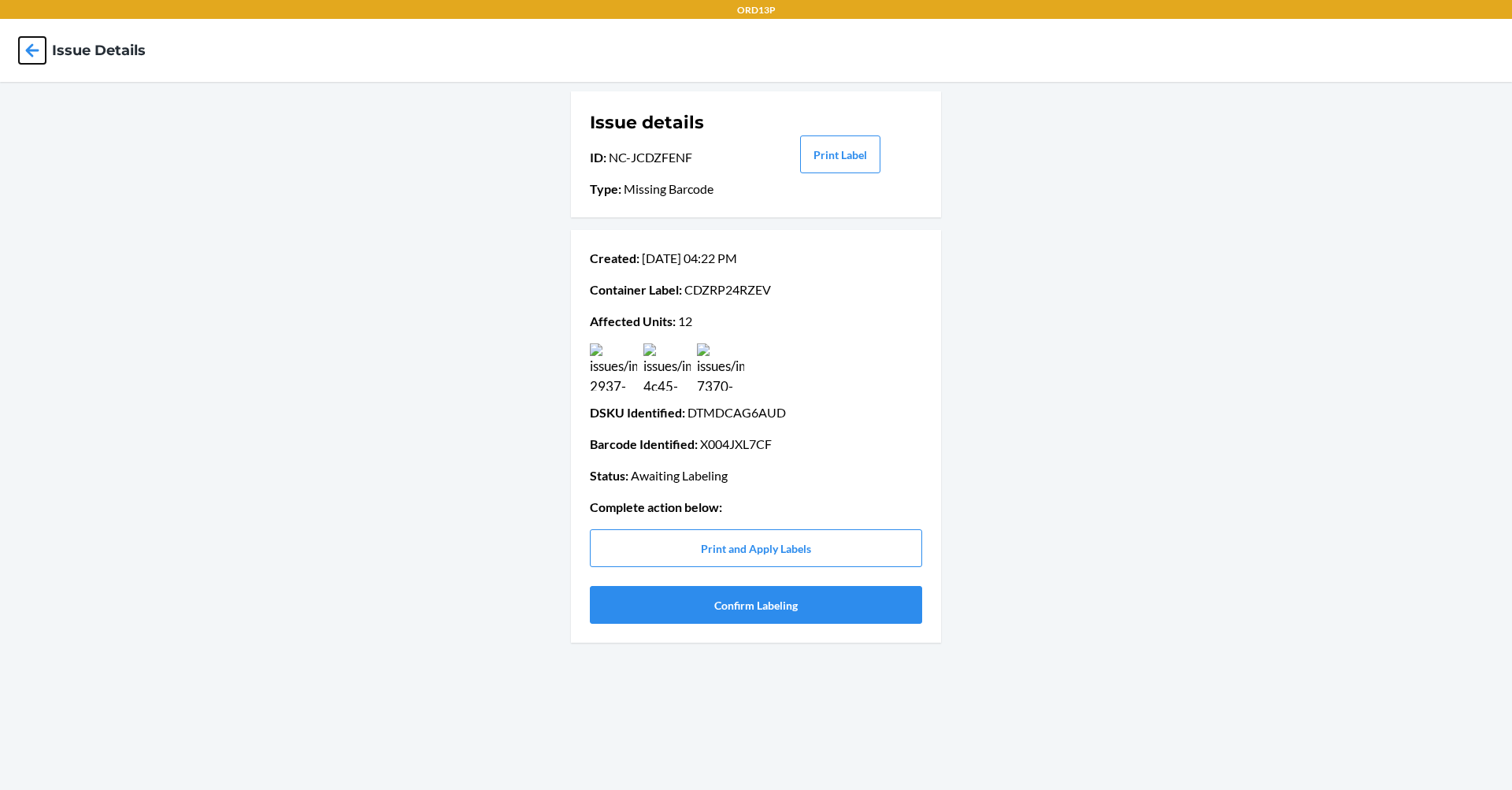
click at [26, 43] on icon at bounding box center [31, 50] width 27 height 27
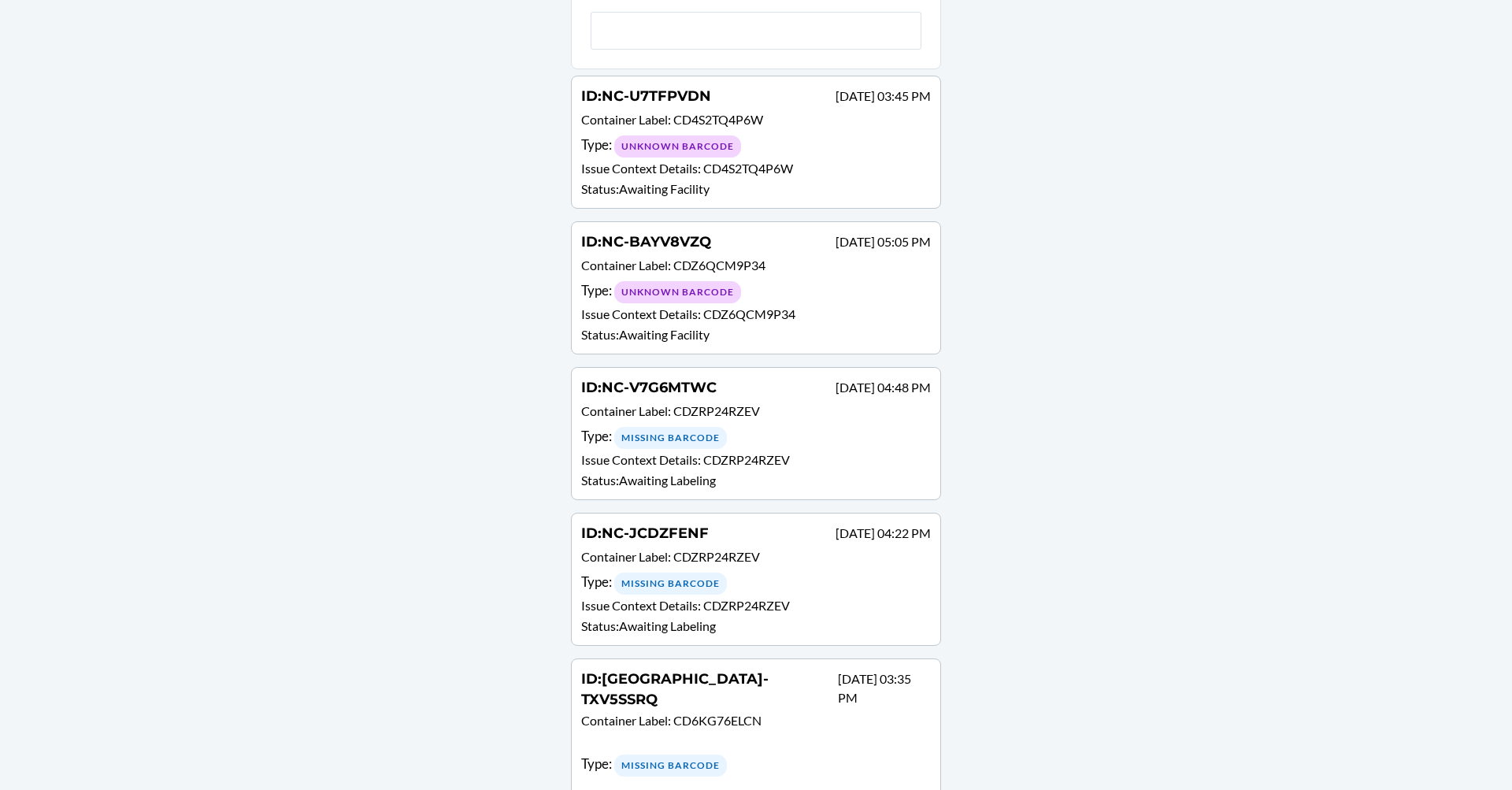
scroll to position [315, 0]
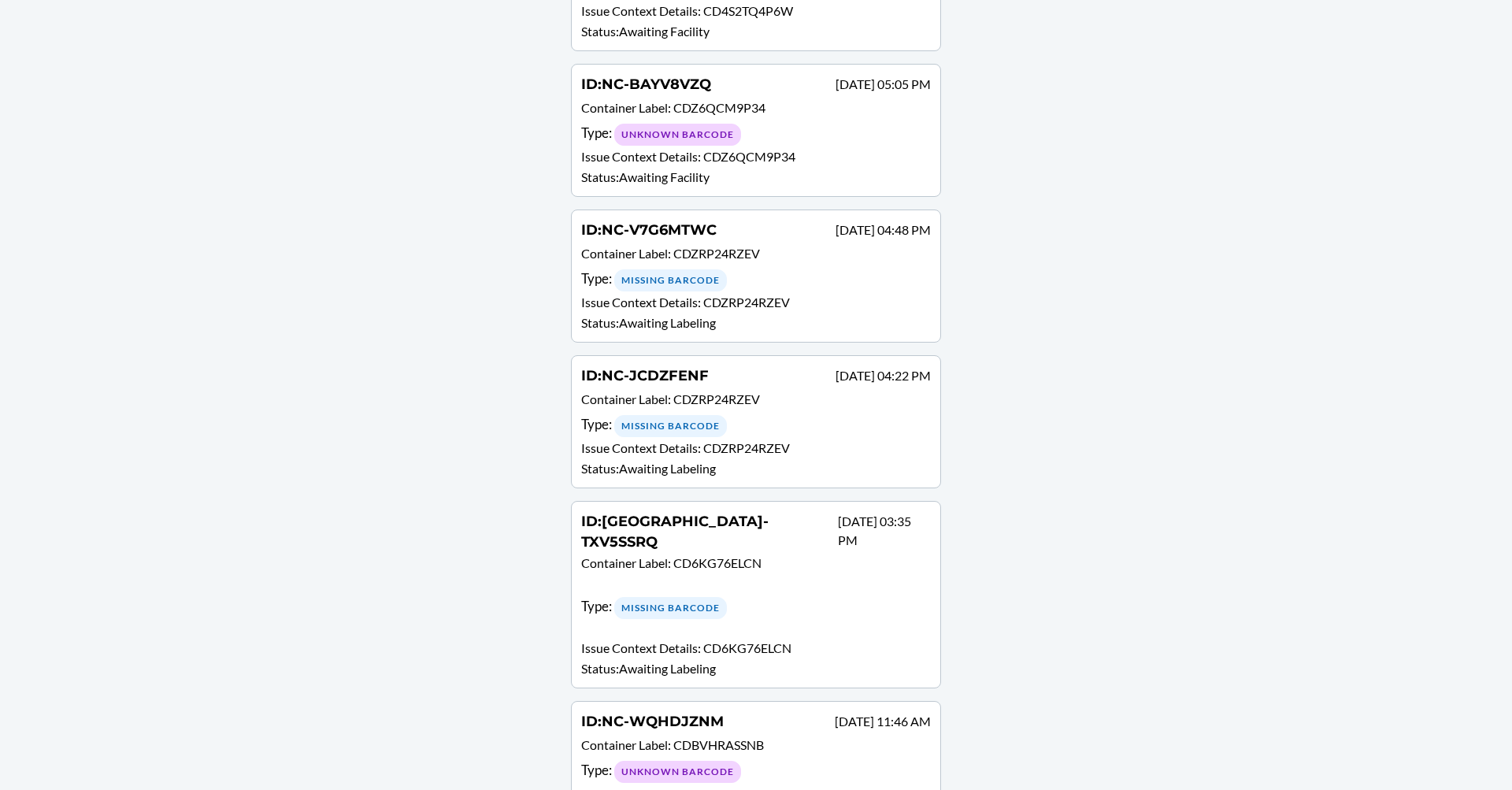
click at [782, 272] on div "Type : Missing Barcode" at bounding box center [756, 279] width 350 height 23
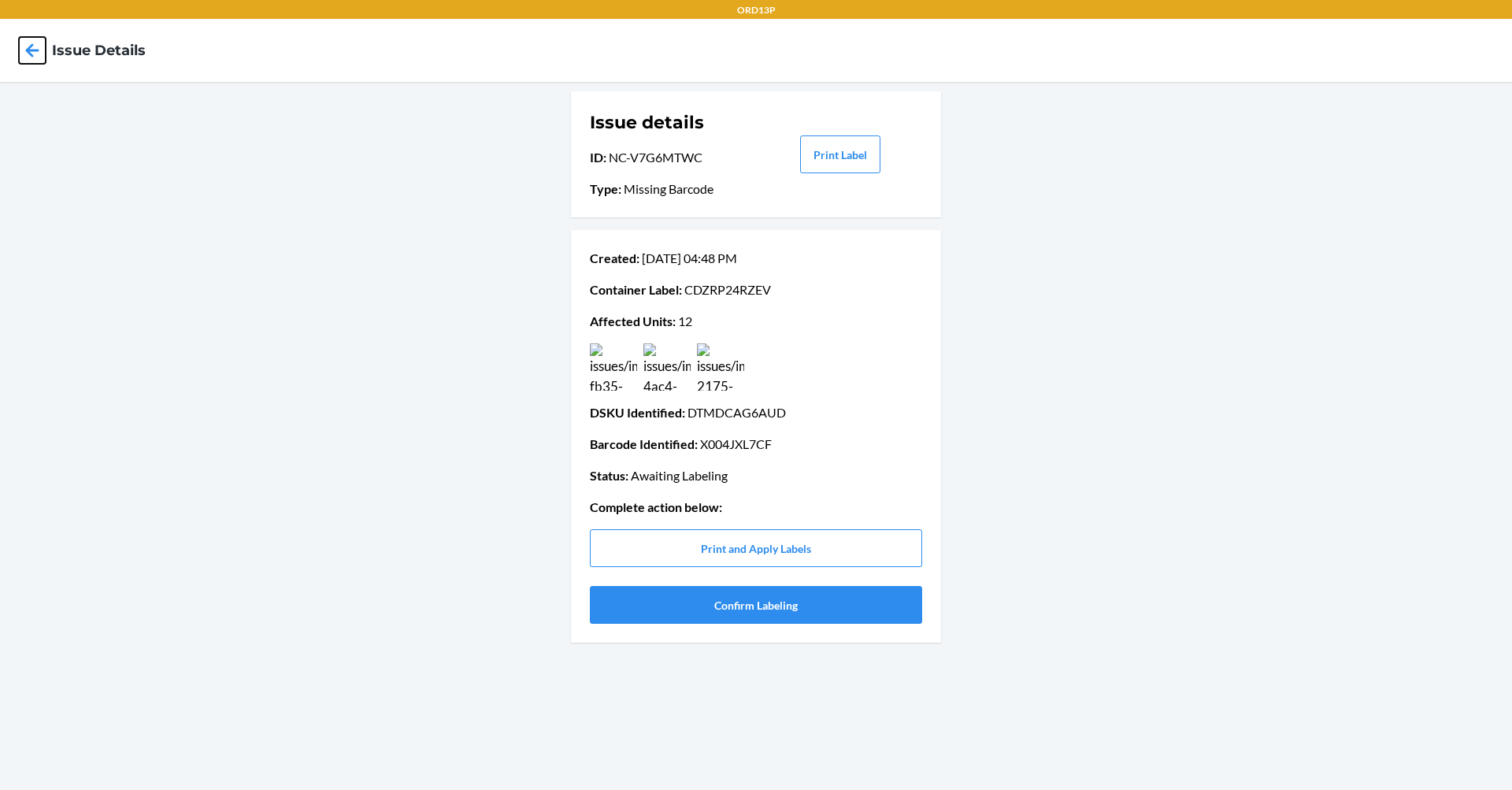
click at [37, 58] on icon at bounding box center [31, 50] width 27 height 27
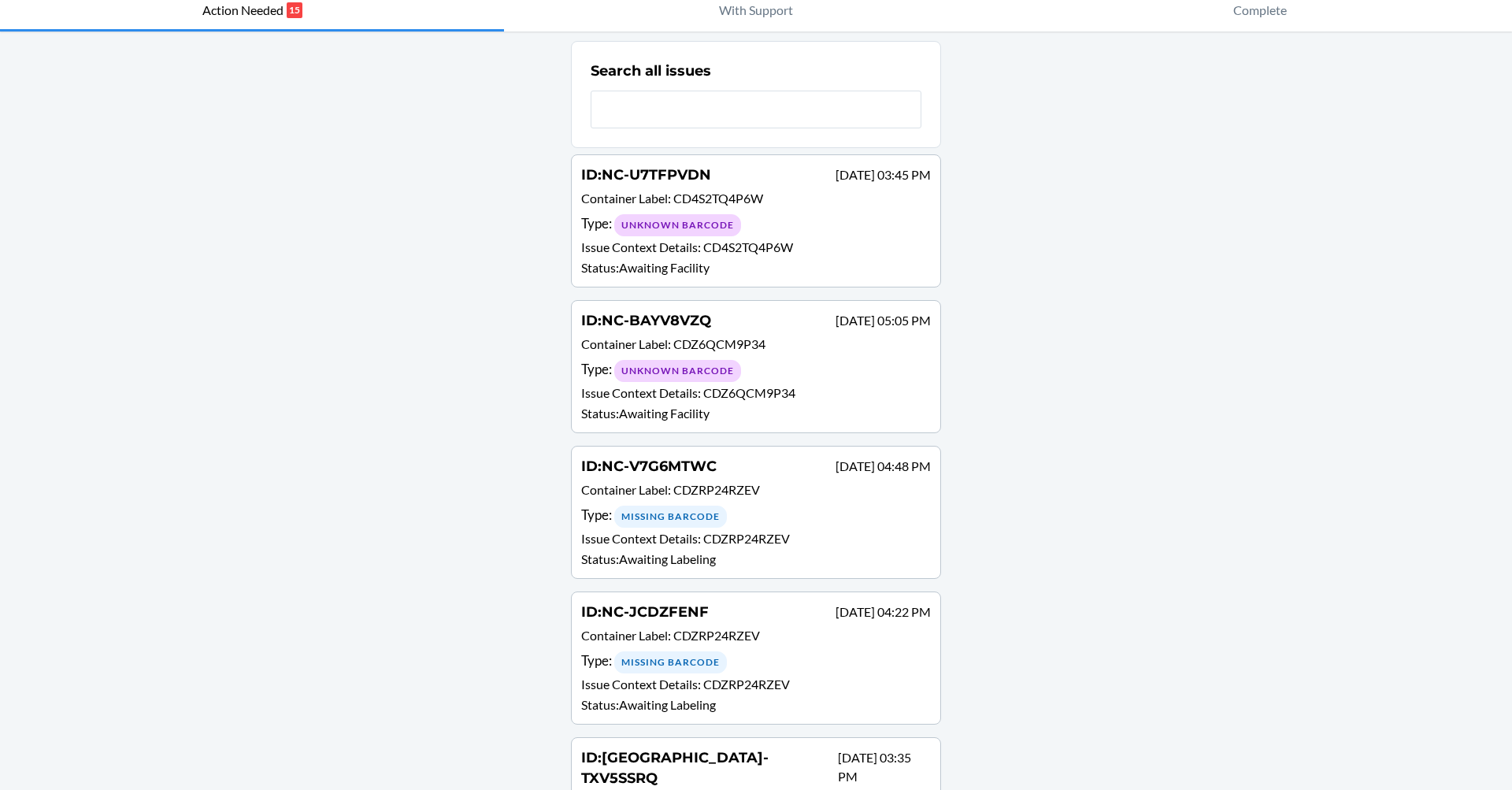
scroll to position [236, 0]
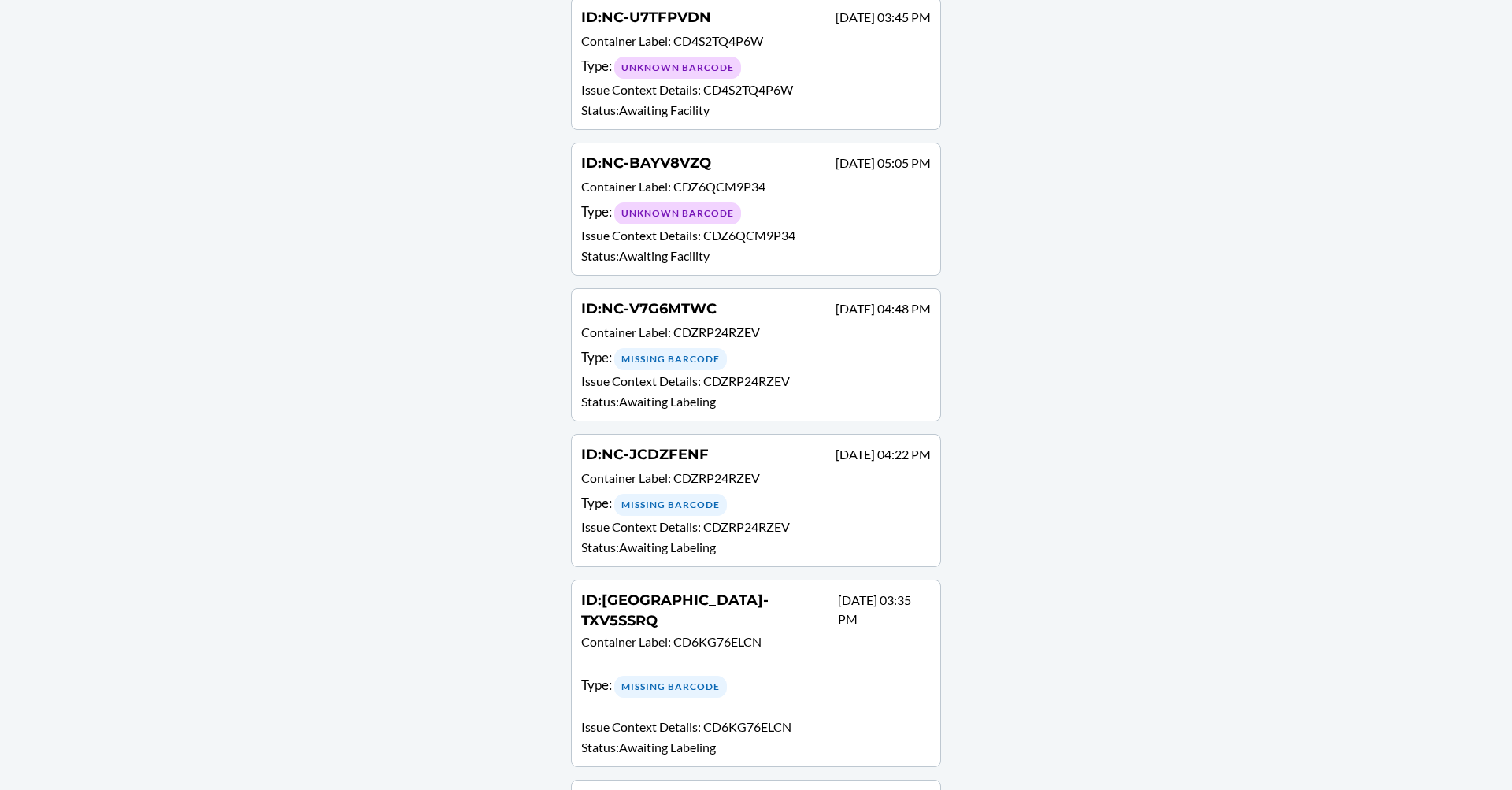
click at [756, 477] on p "Container Label : CDZRP24RZEV" at bounding box center [756, 480] width 350 height 23
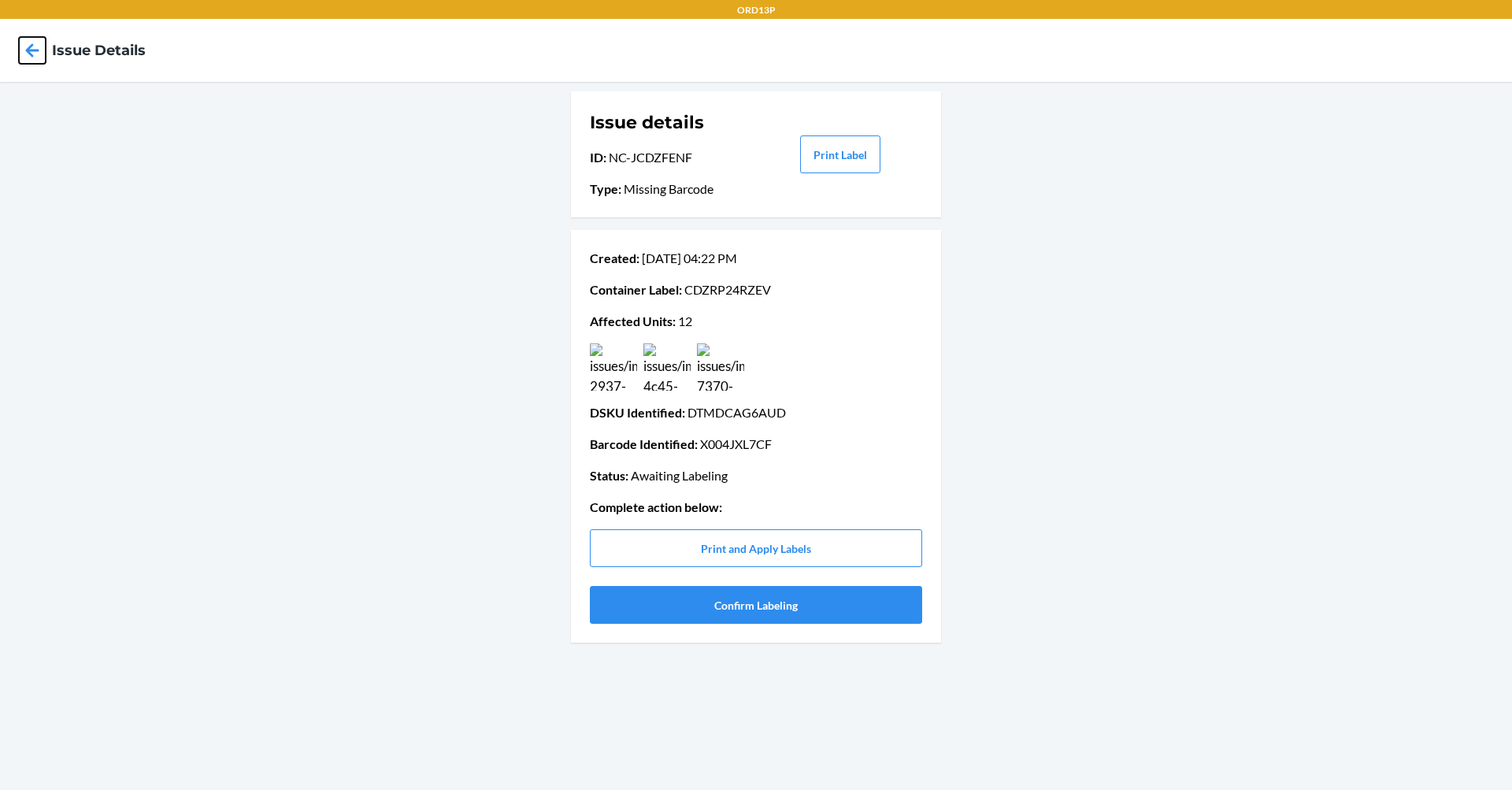
click at [36, 49] on icon at bounding box center [31, 50] width 27 height 27
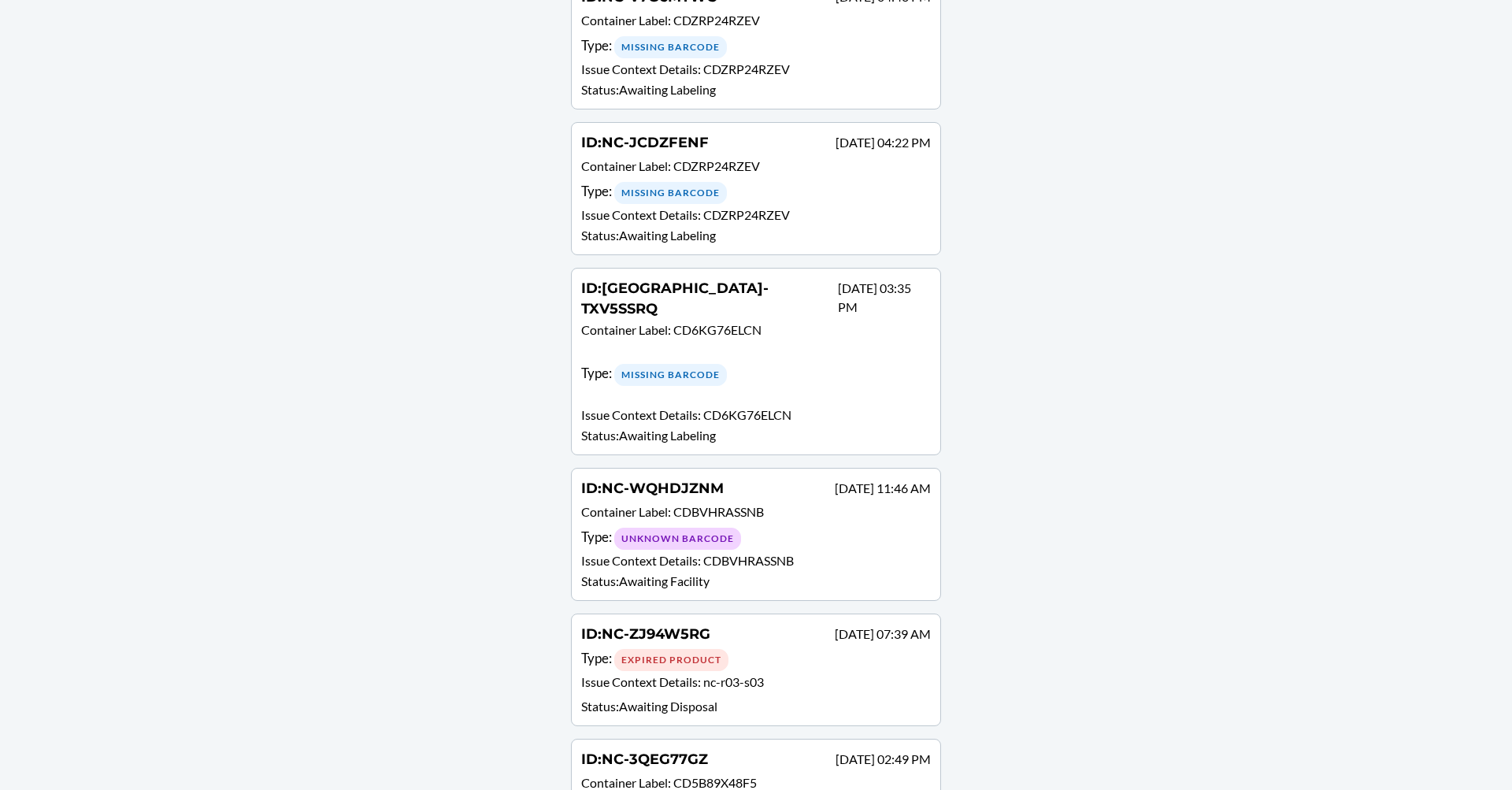
scroll to position [551, 0]
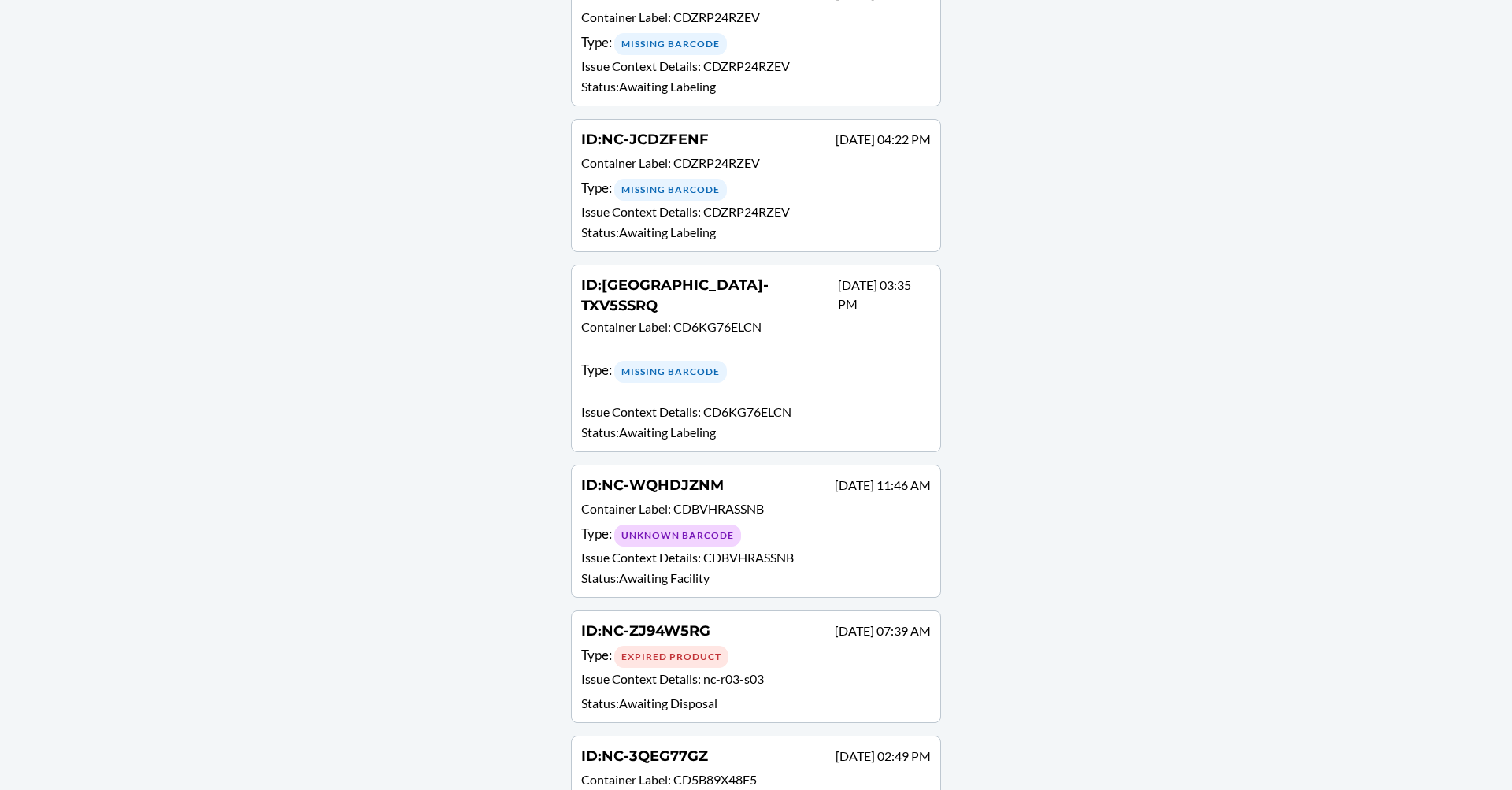
click at [763, 360] on div "Type : Missing Barcode" at bounding box center [756, 380] width 350 height 41
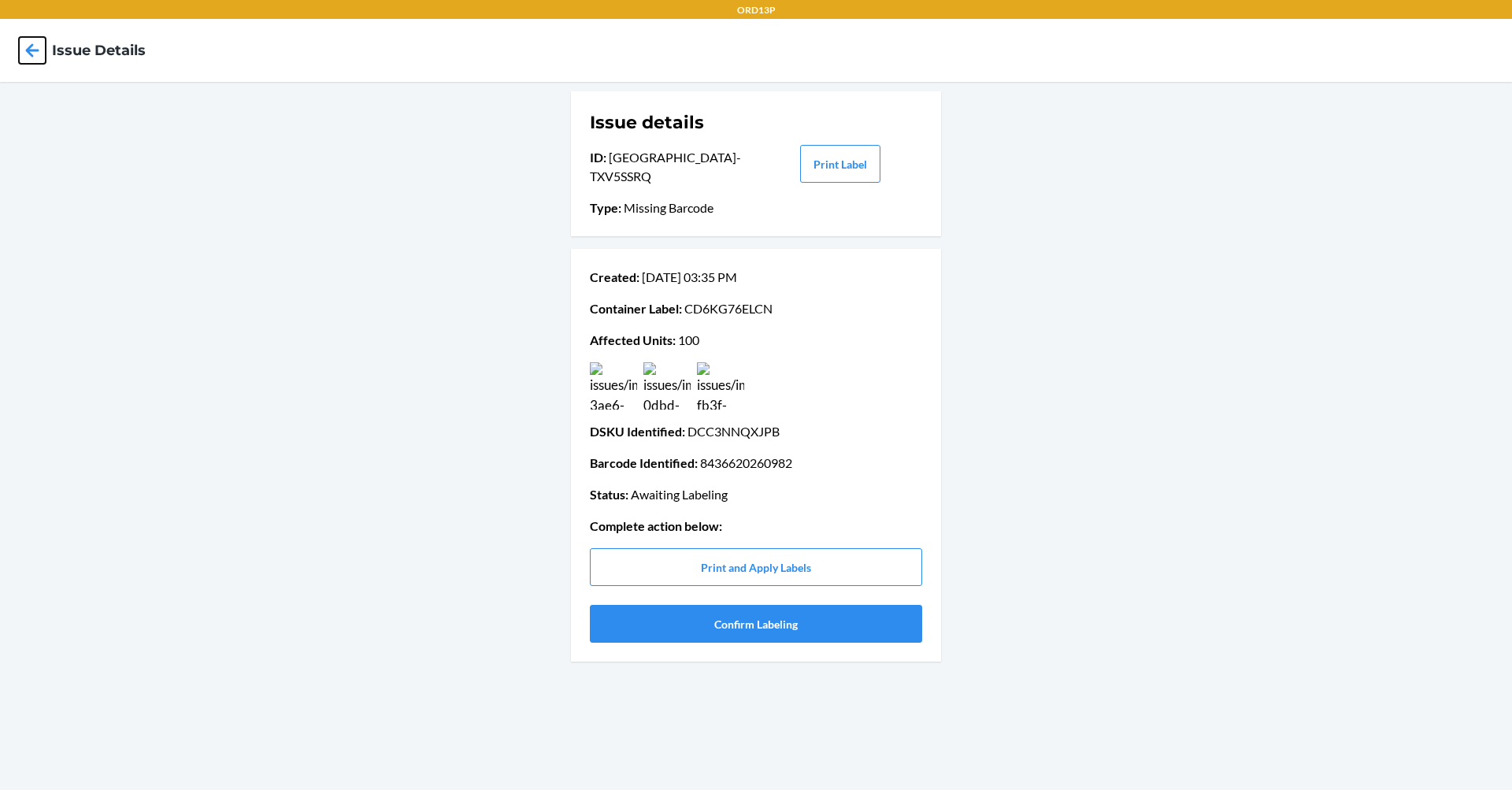
click at [26, 44] on icon at bounding box center [31, 50] width 27 height 27
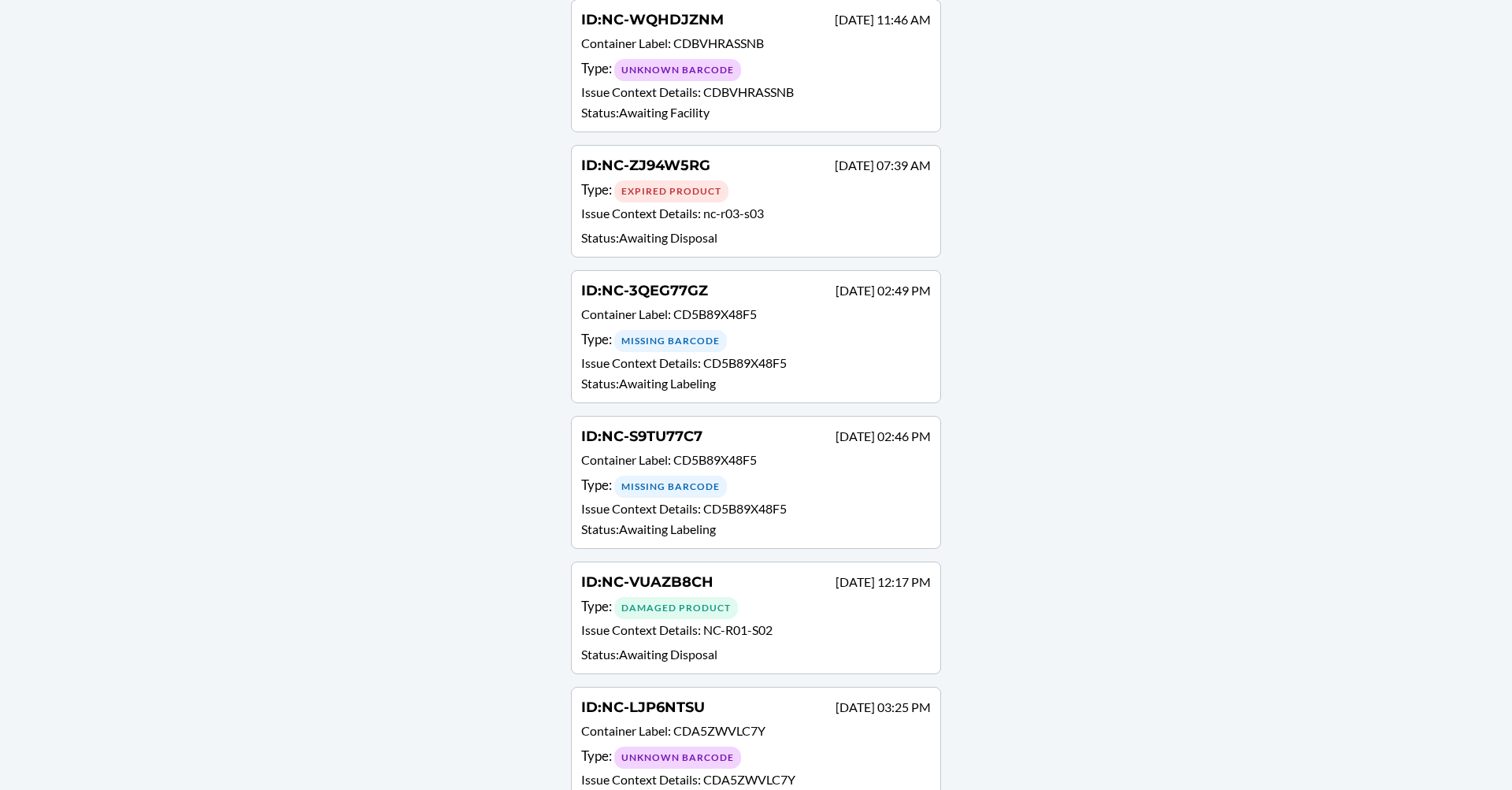
scroll to position [1024, 0]
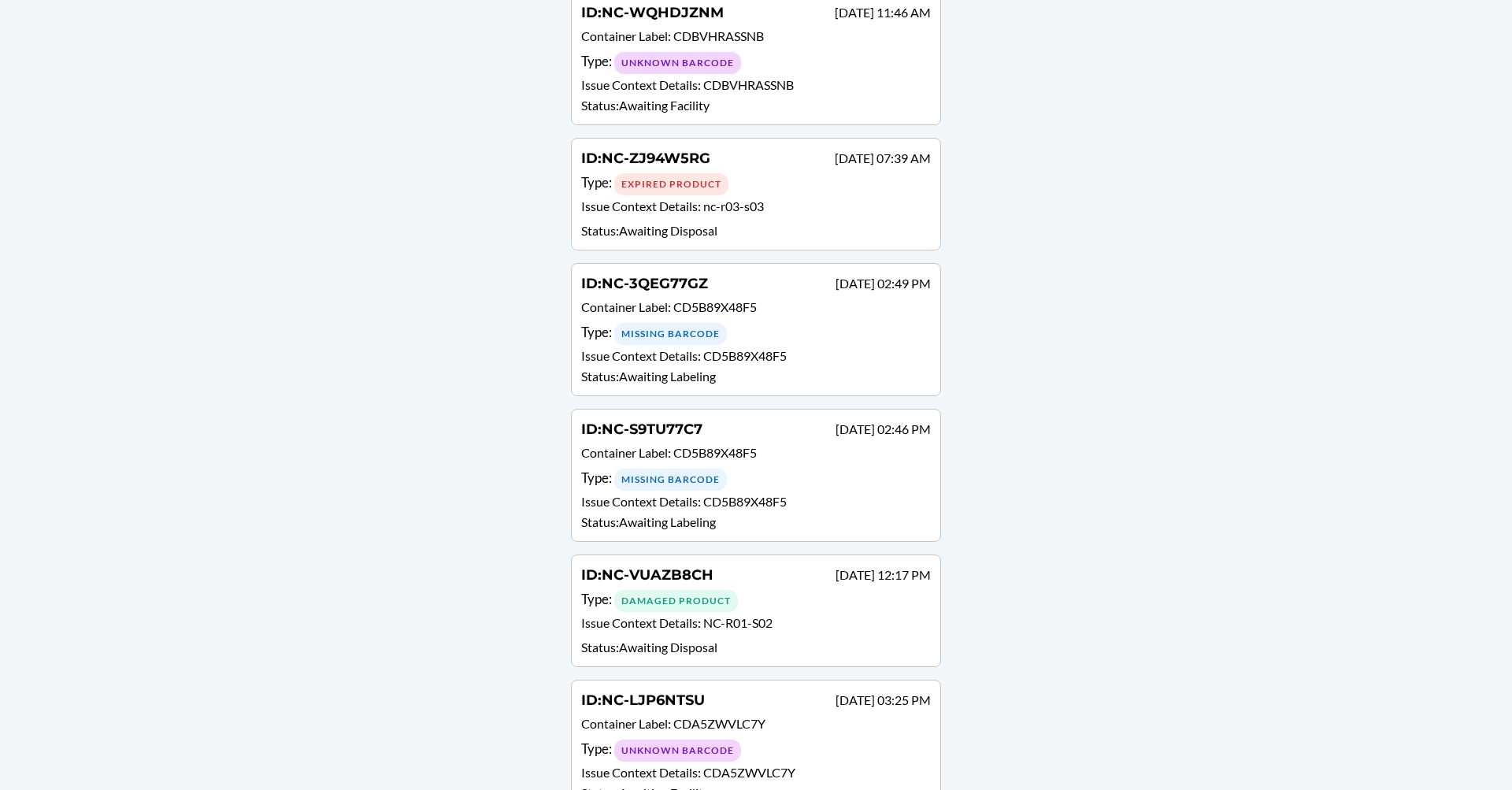
click at [830, 468] on div "Type : Missing Barcode" at bounding box center [756, 479] width 350 height 23
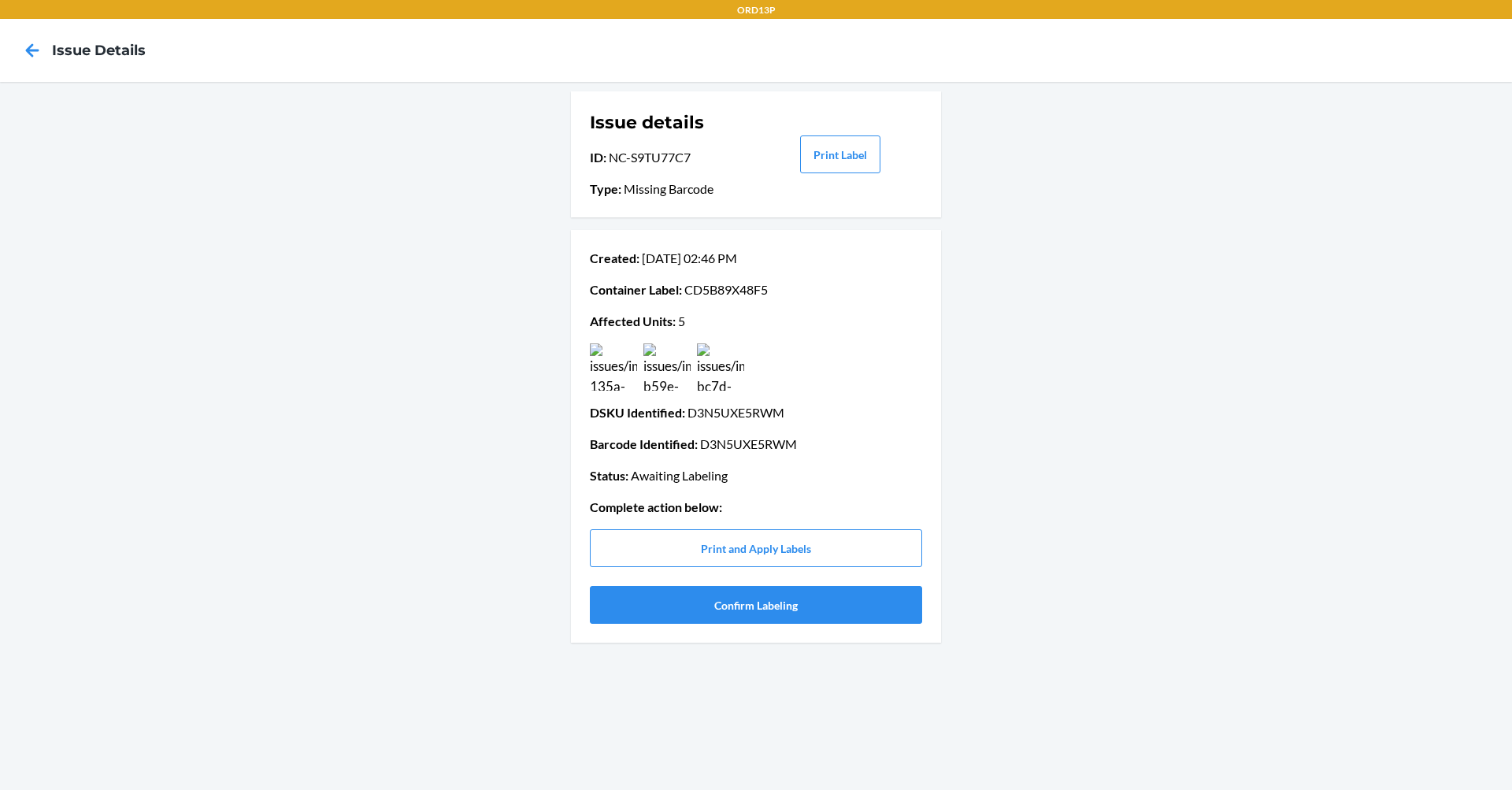
click at [662, 371] on img at bounding box center [667, 367] width 47 height 47
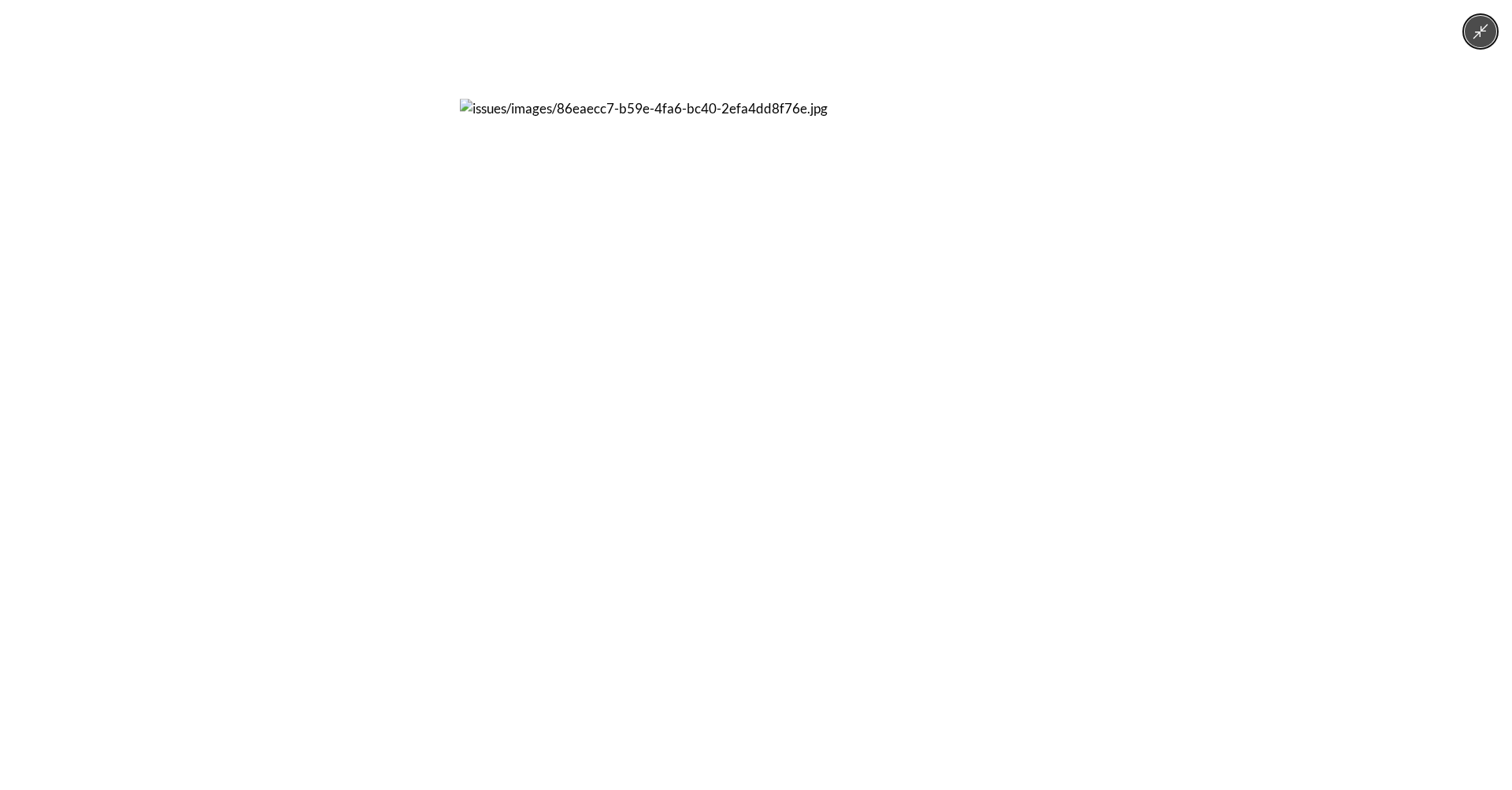
click at [1176, 265] on div at bounding box center [756, 395] width 1512 height 790
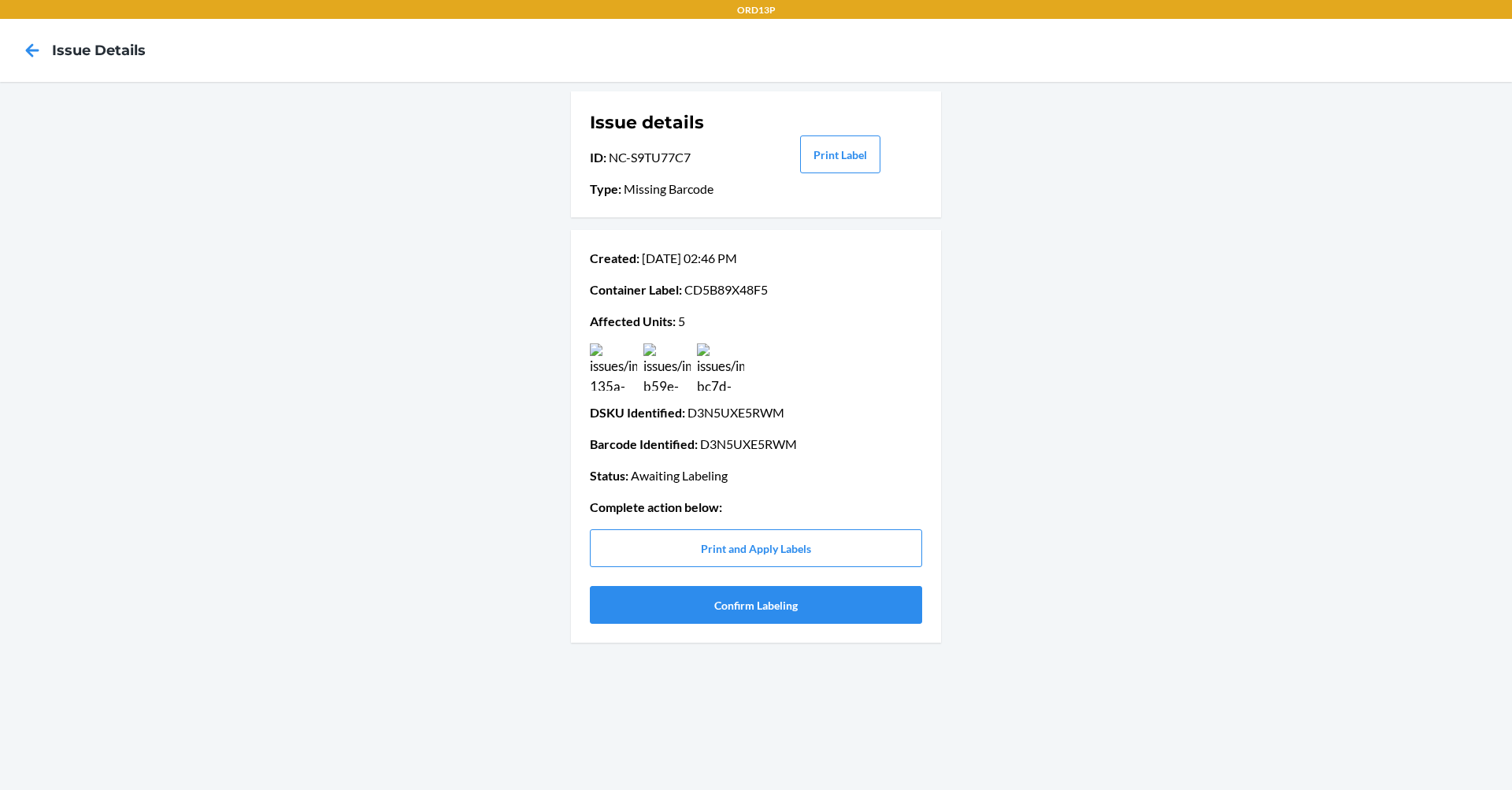
click at [728, 370] on img at bounding box center [720, 367] width 47 height 47
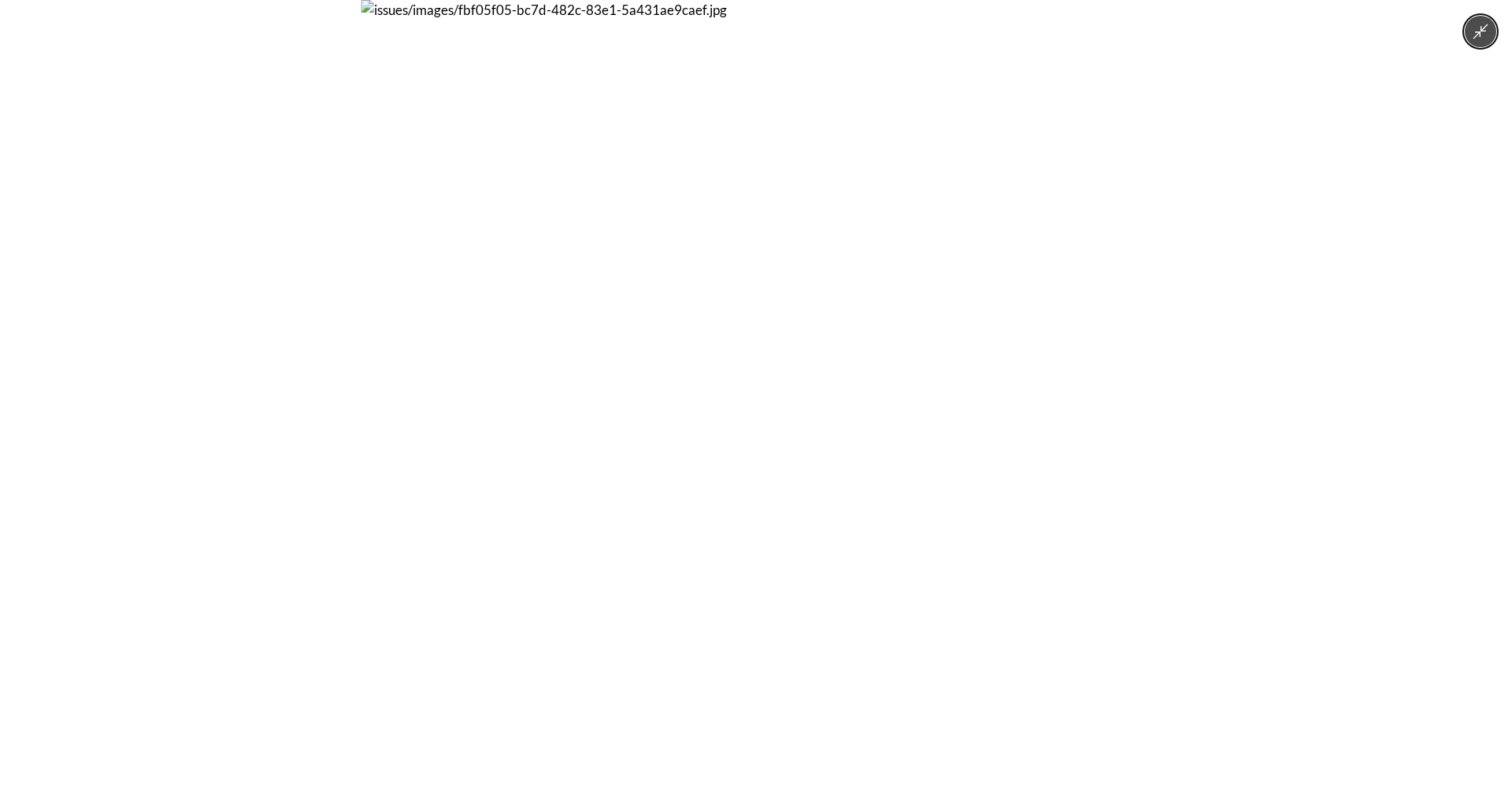
click at [1267, 296] on div at bounding box center [756, 395] width 1512 height 790
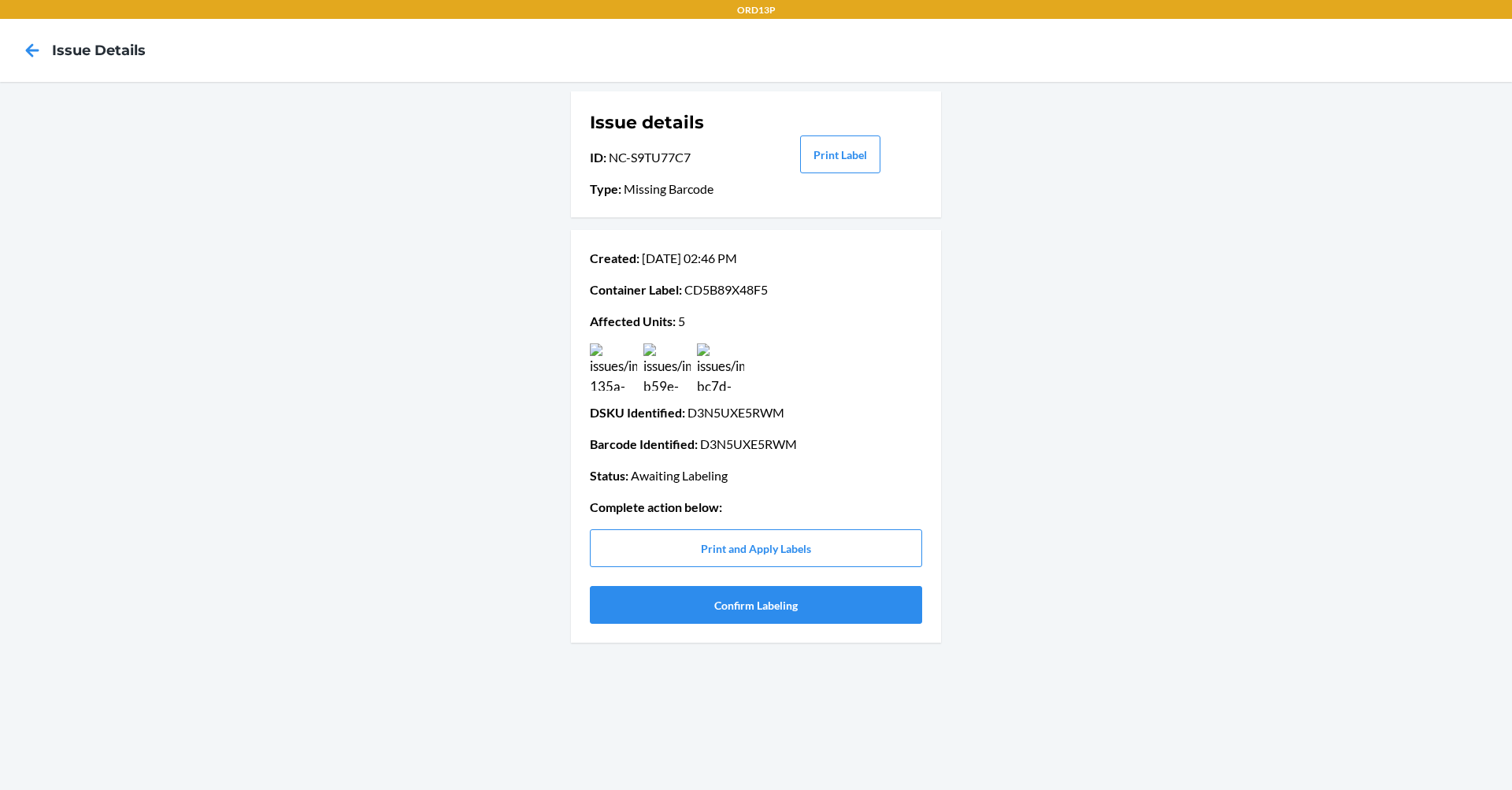
click at [625, 375] on img at bounding box center [613, 367] width 47 height 47
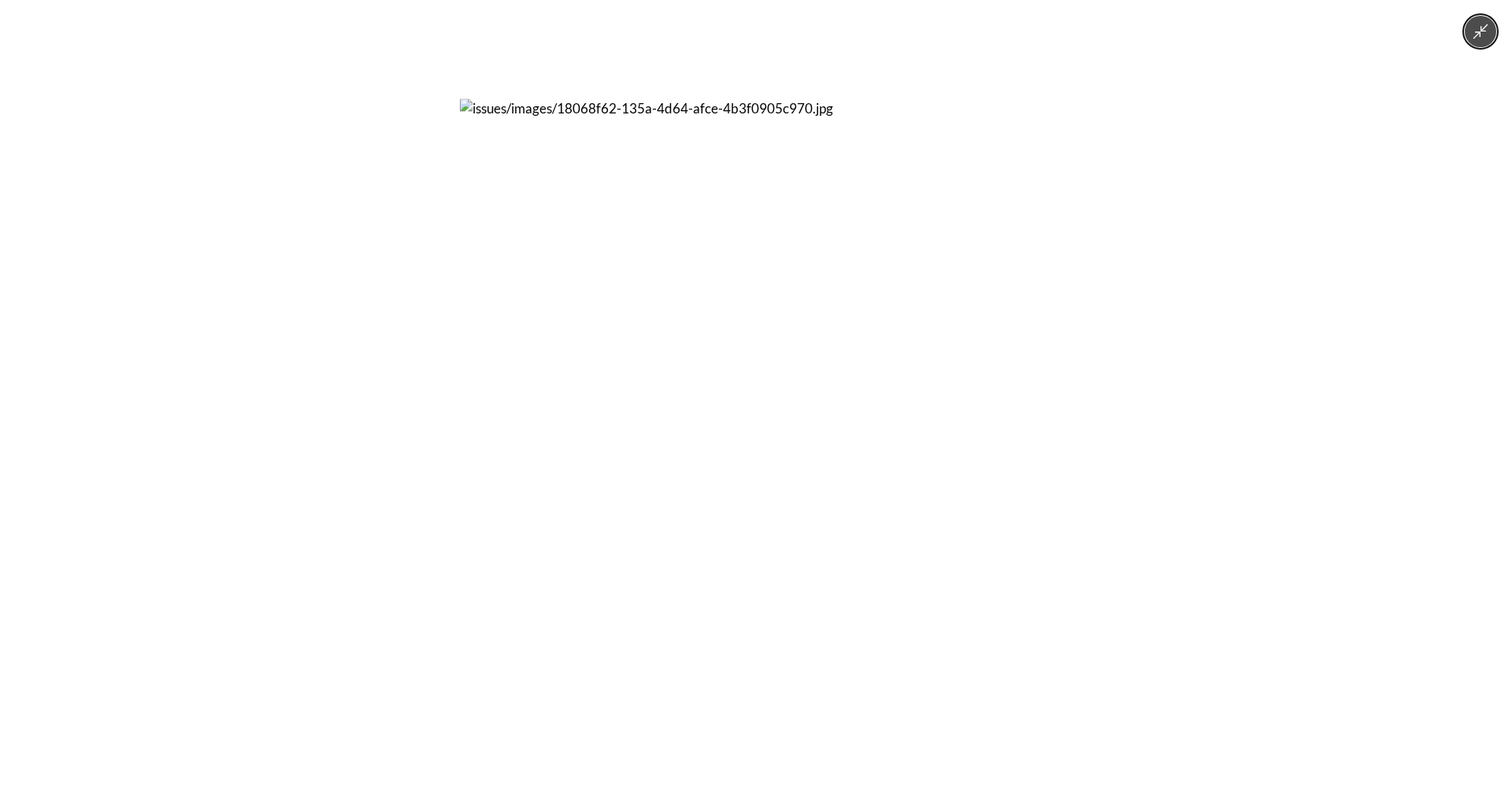
click at [1376, 501] on div at bounding box center [756, 395] width 1512 height 790
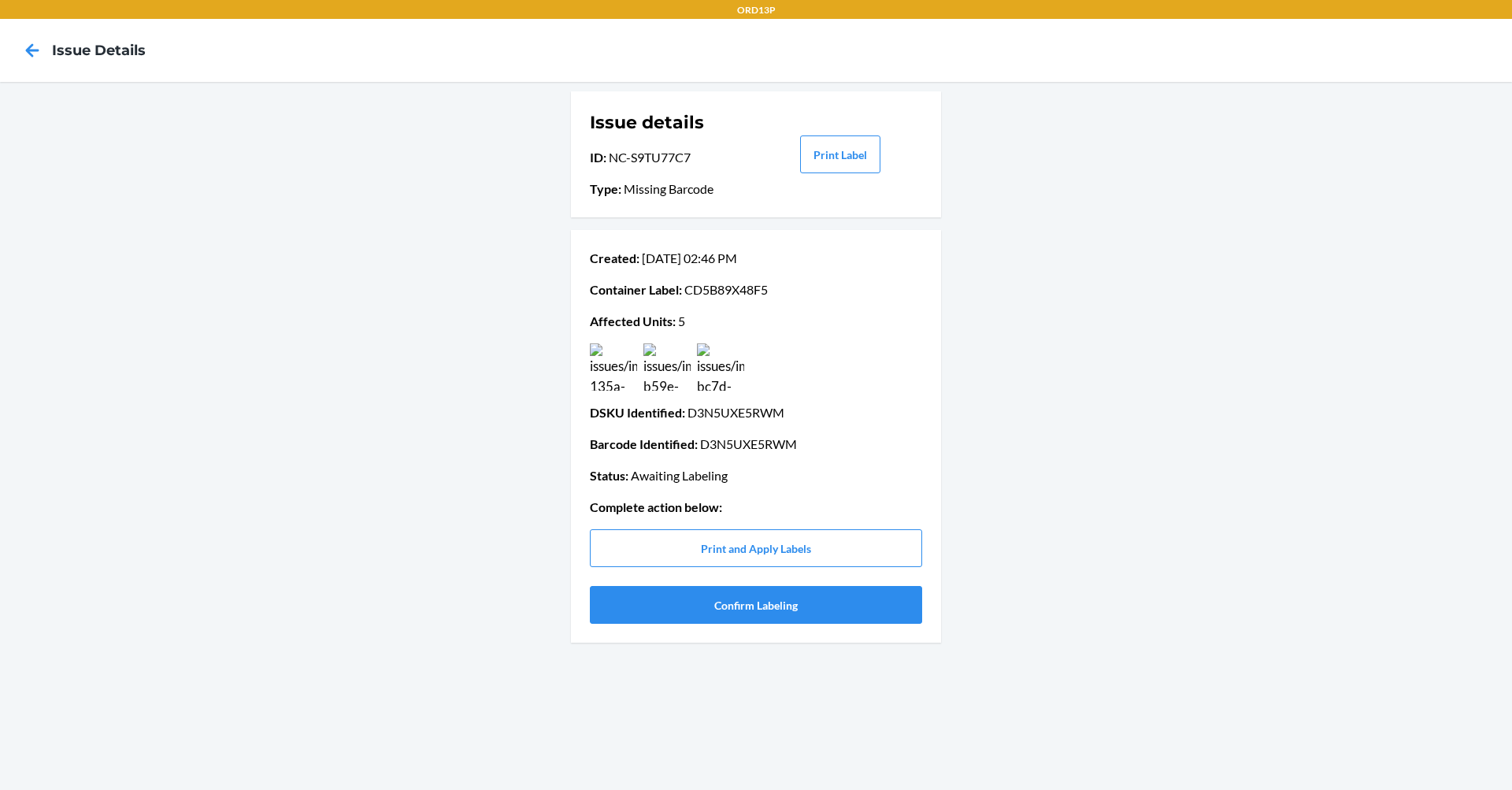
click at [715, 381] on img at bounding box center [720, 367] width 47 height 47
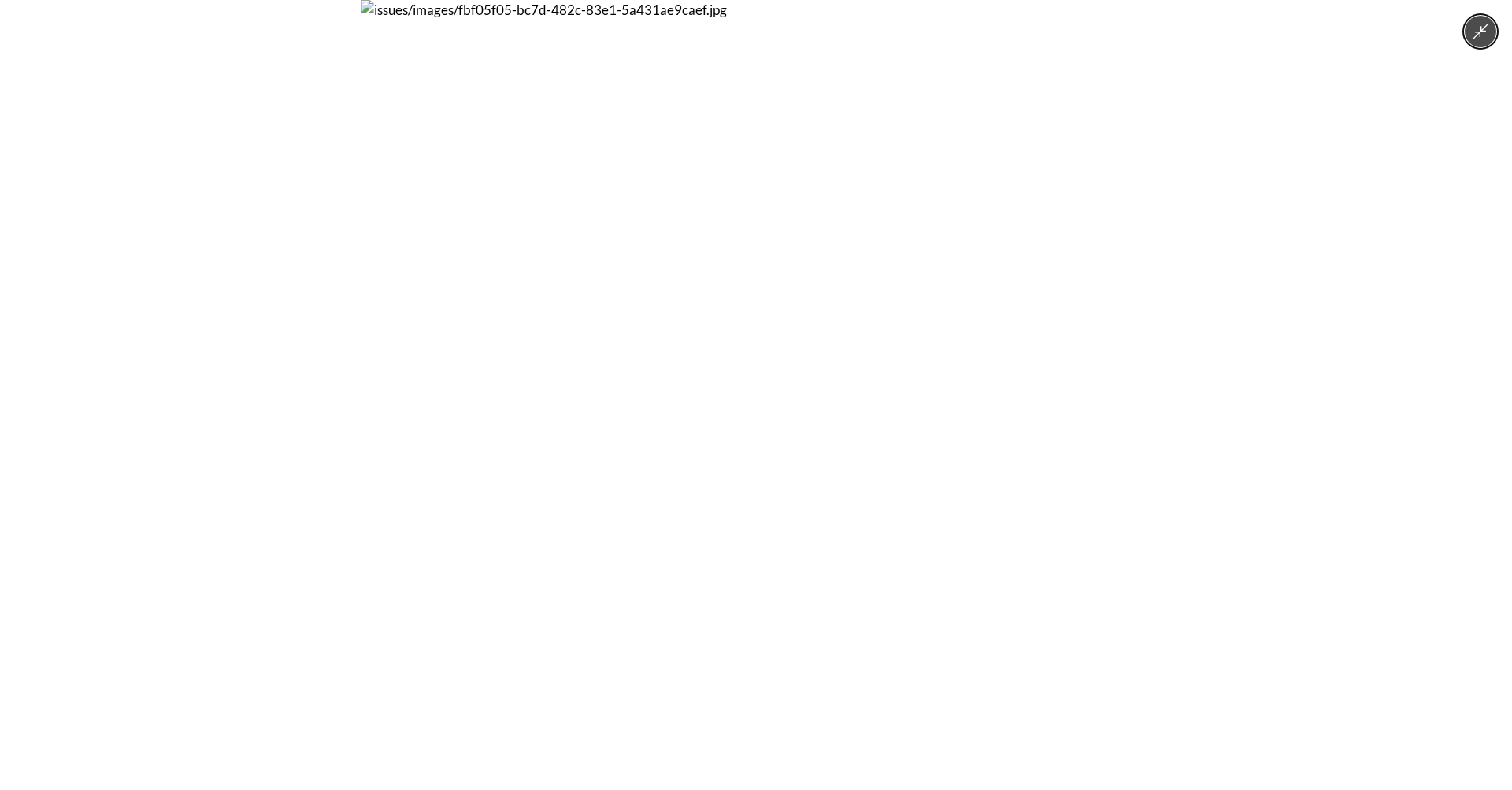
click at [1486, 38] on icon "Minimize image" at bounding box center [1481, 31] width 18 height 18
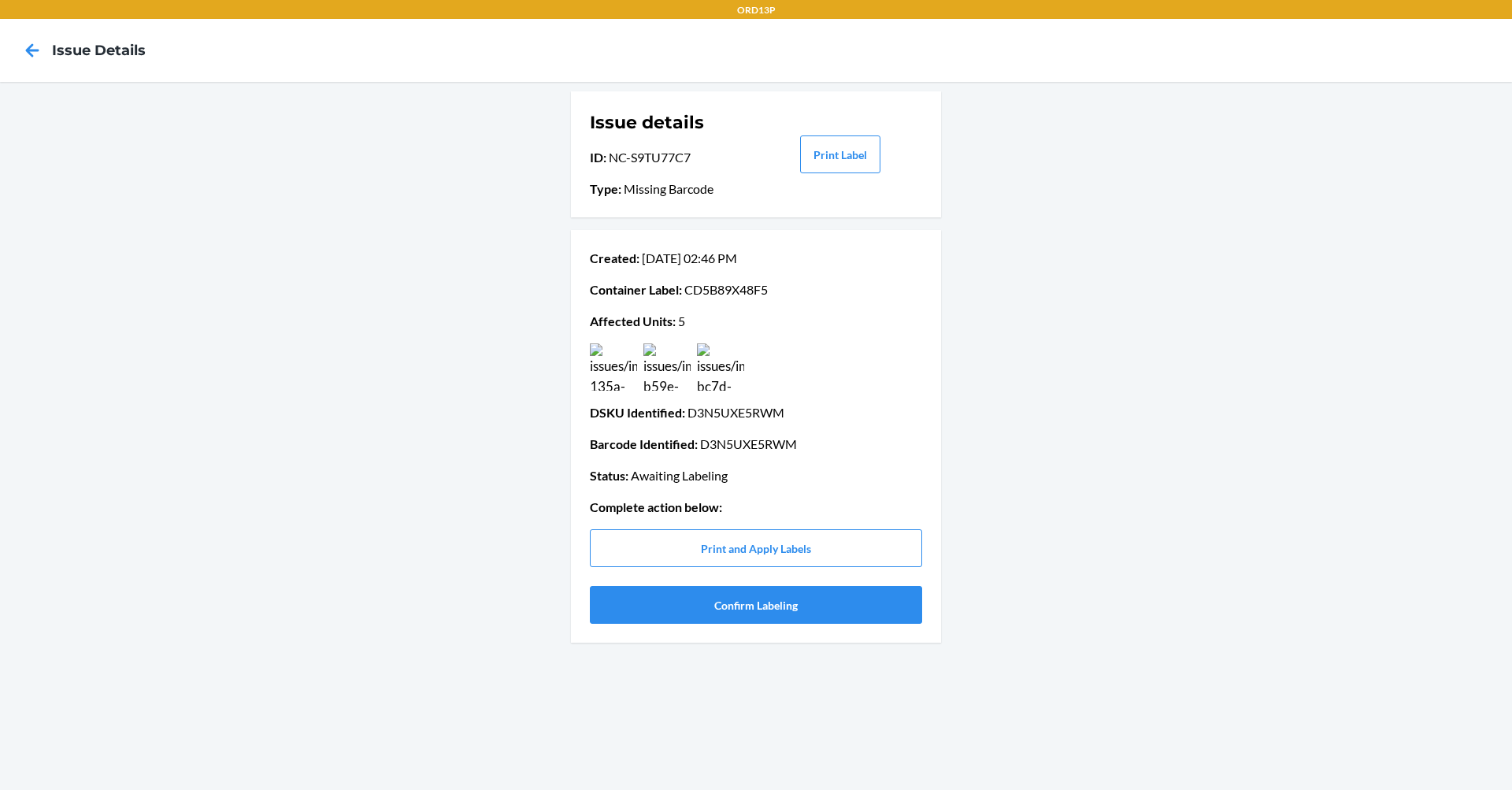
click at [668, 377] on img at bounding box center [667, 367] width 47 height 47
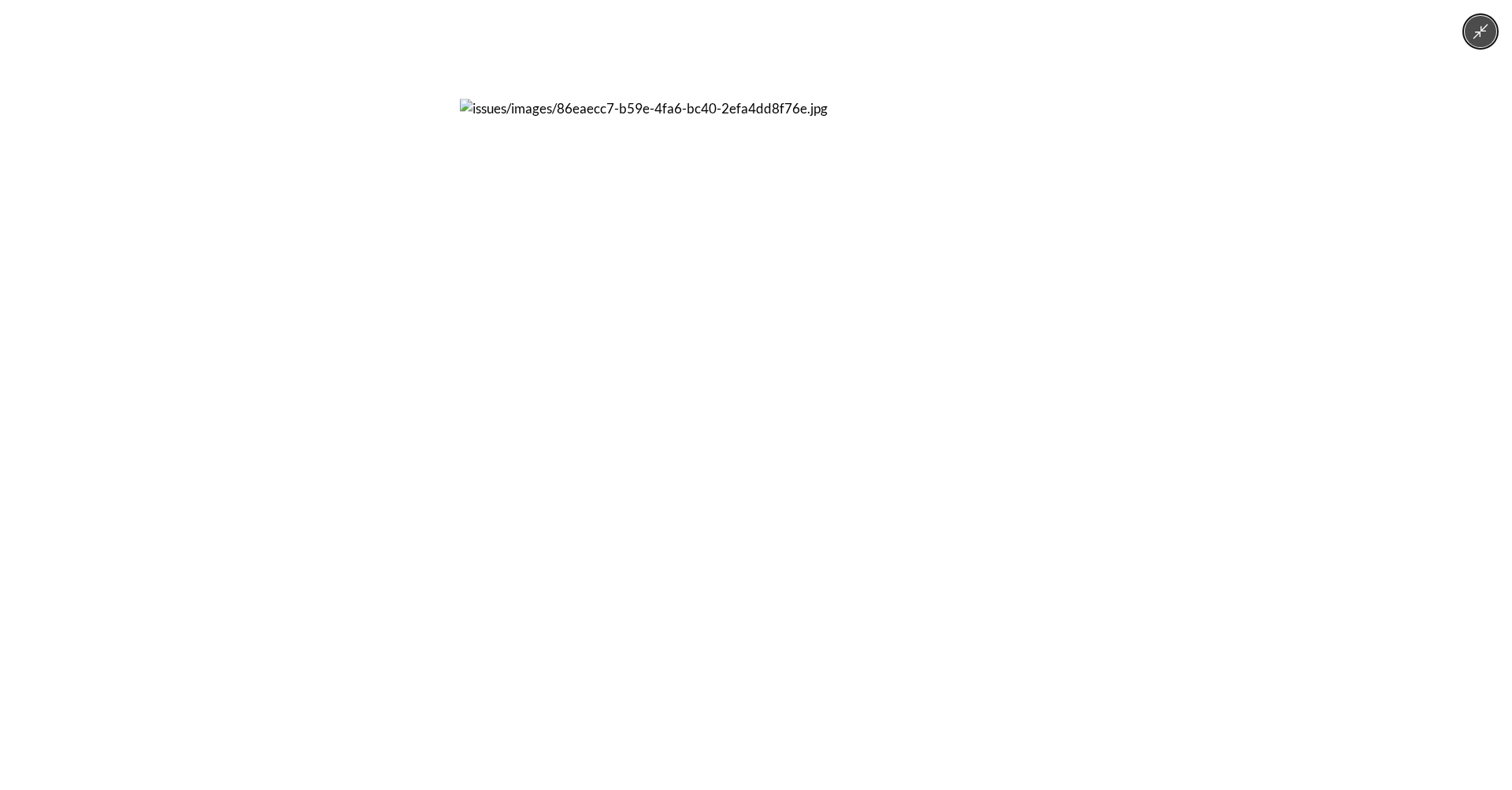
click at [1471, 37] on button "Minimize image" at bounding box center [1481, 31] width 31 height 31
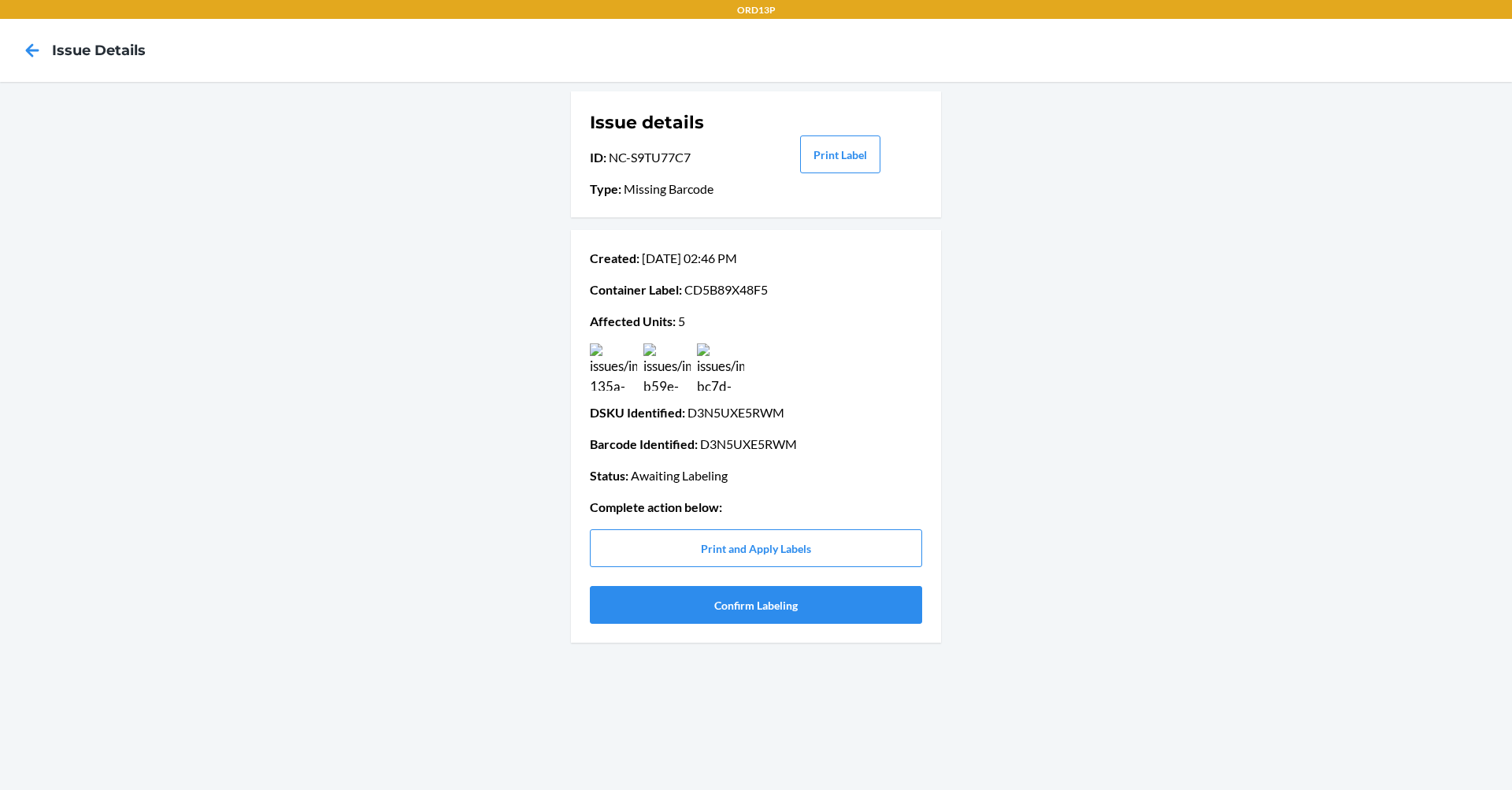
click at [592, 376] on img at bounding box center [613, 367] width 47 height 47
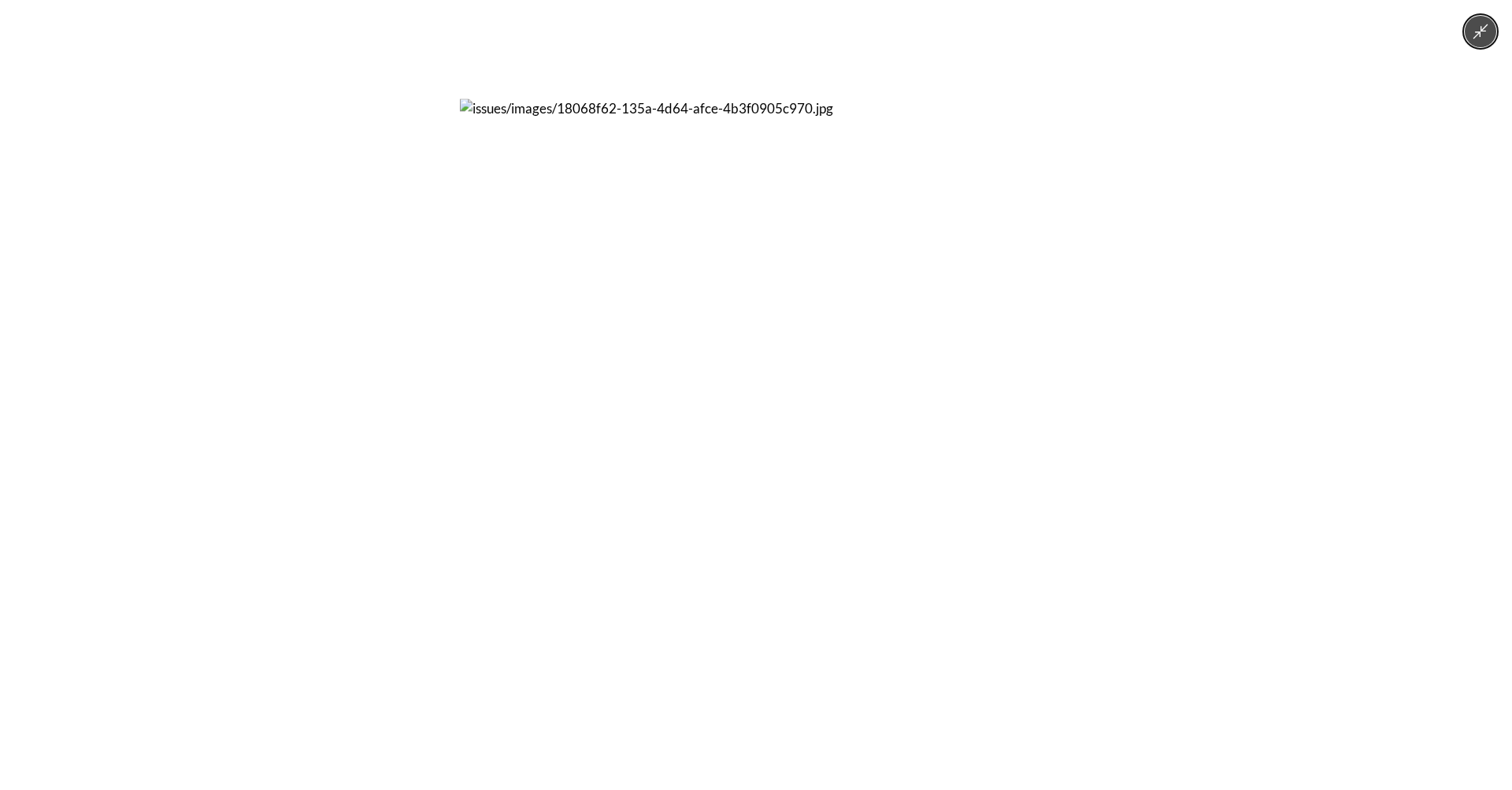
click at [1472, 30] on icon "Minimize image" at bounding box center [1481, 31] width 18 height 18
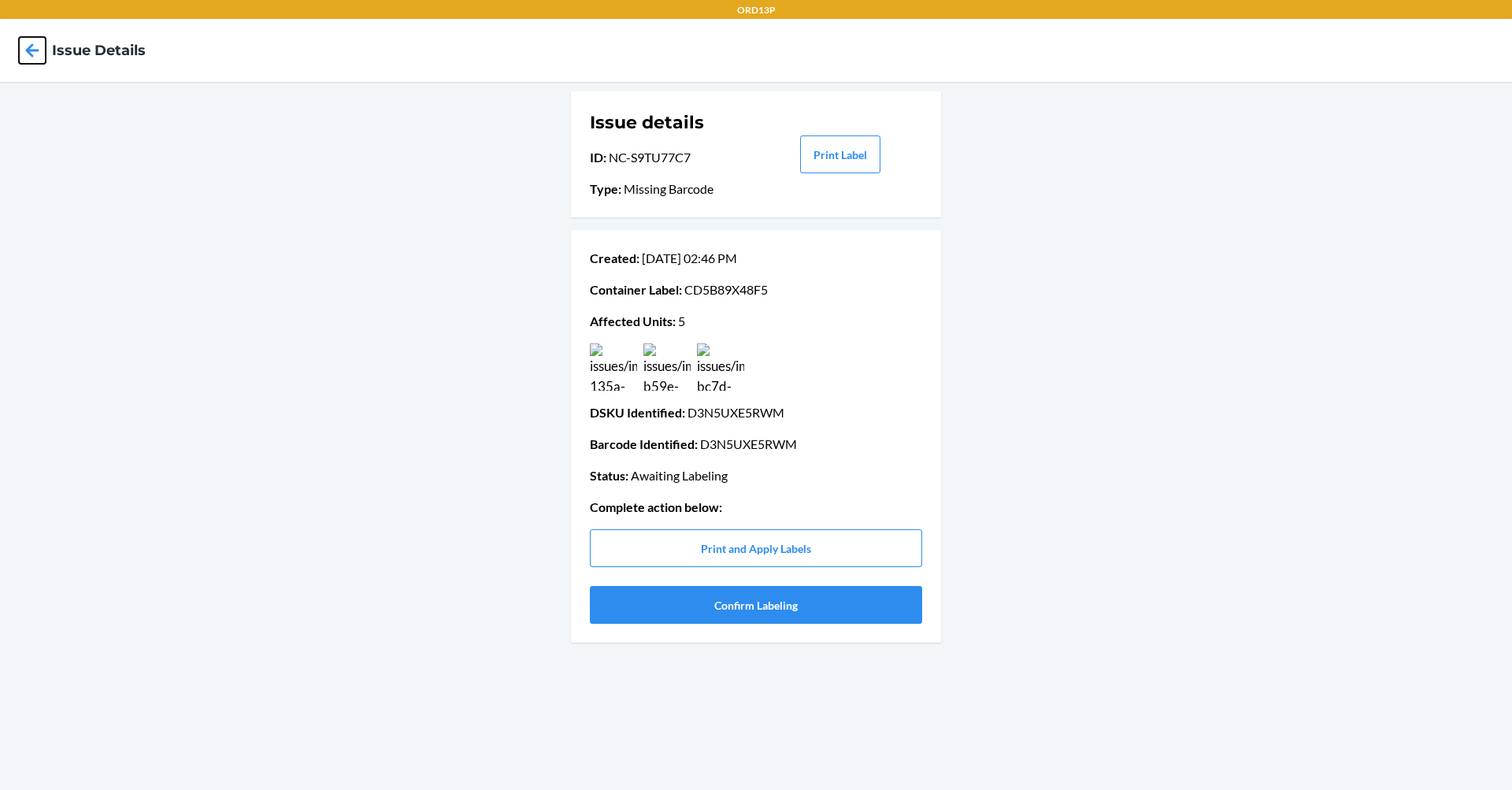
click at [26, 60] on icon at bounding box center [31, 50] width 27 height 27
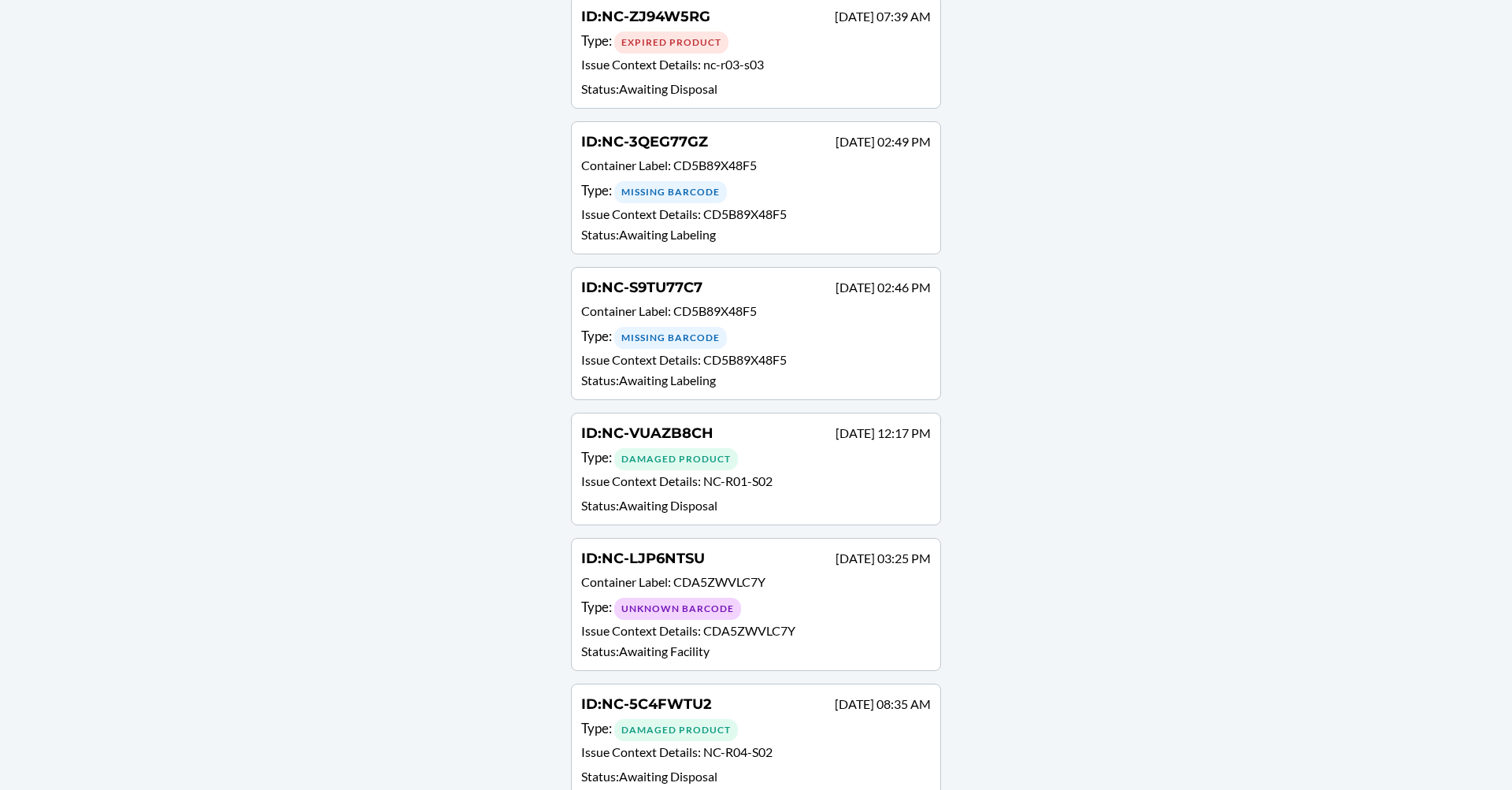
scroll to position [1260, 0]
